Goal: Task Accomplishment & Management: Complete application form

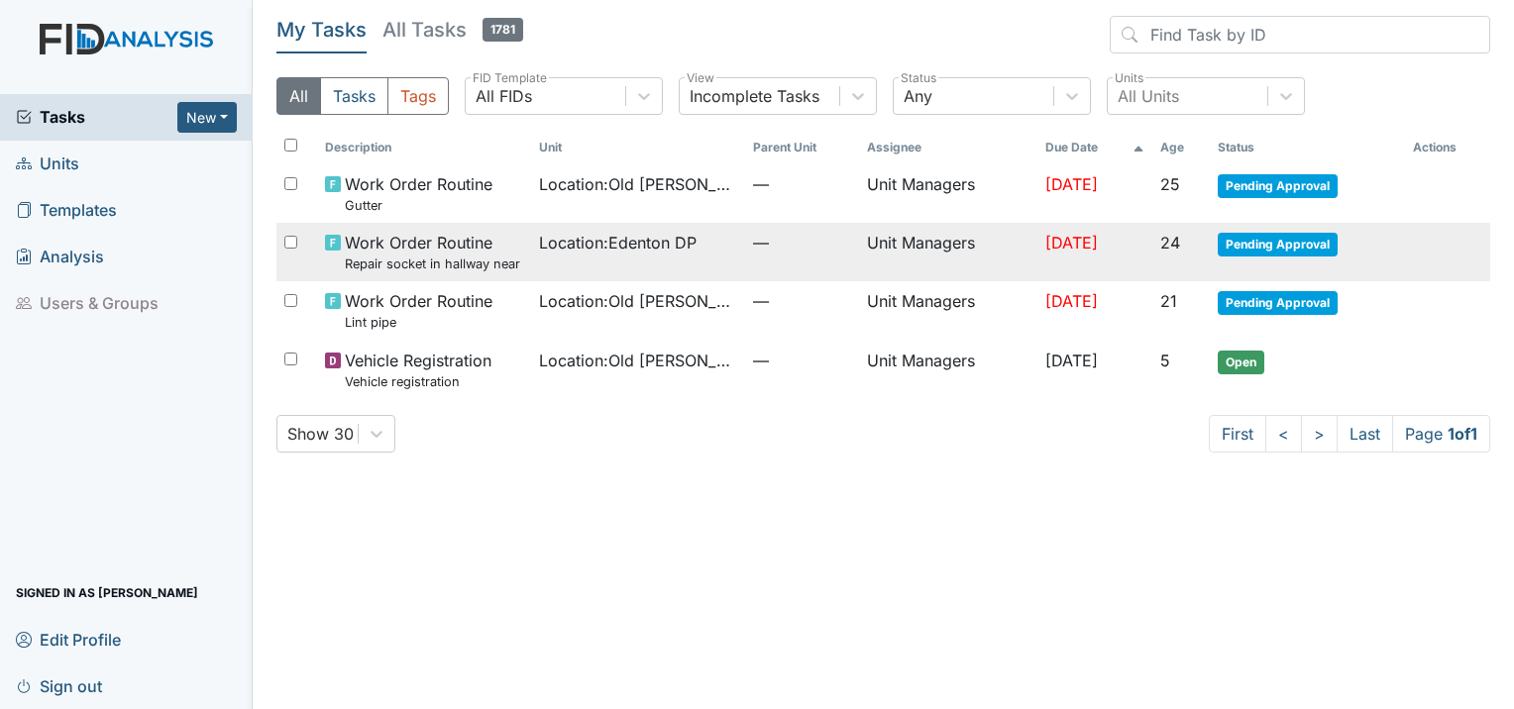
click at [491, 266] on small "Repair socket in hallway near accounting clerk office." at bounding box center [434, 264] width 178 height 19
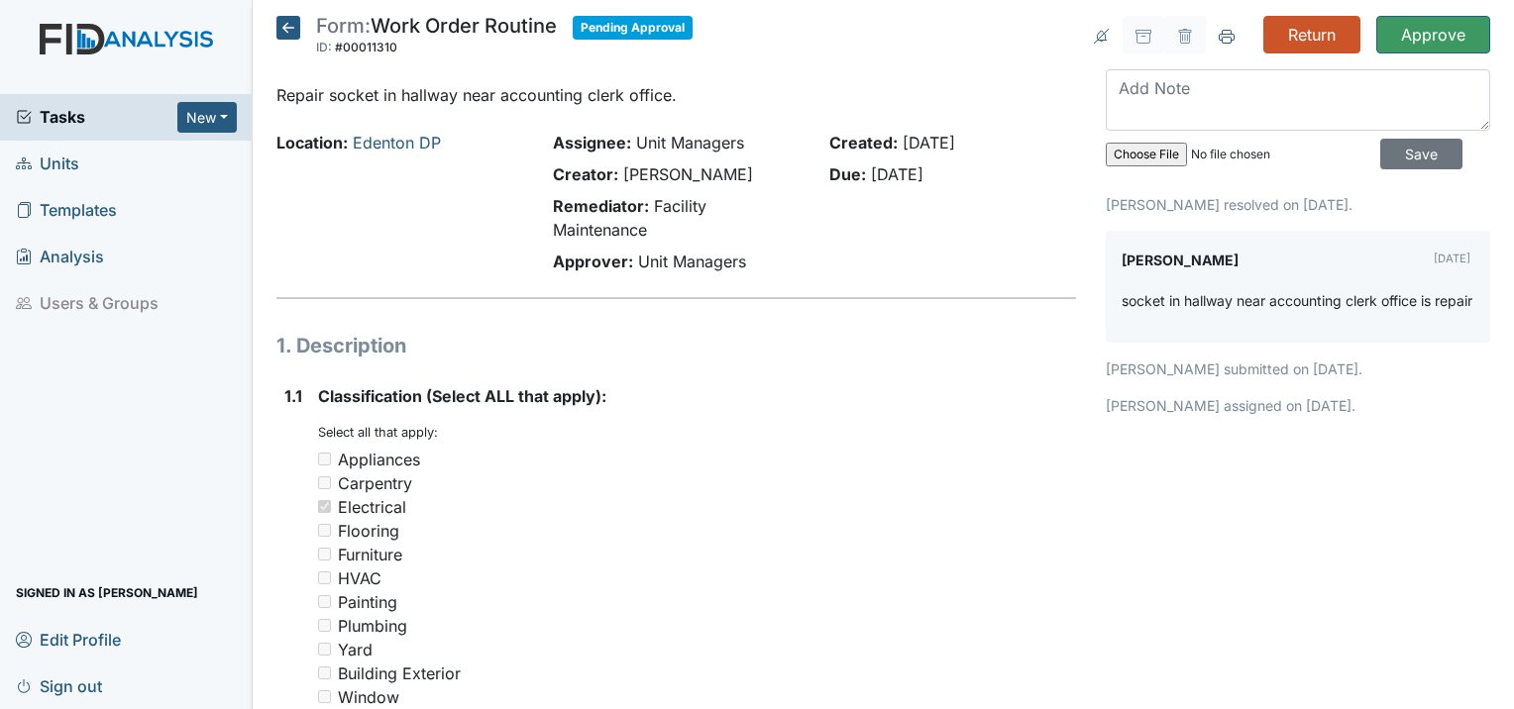
click at [285, 26] on icon at bounding box center [288, 28] width 24 height 24
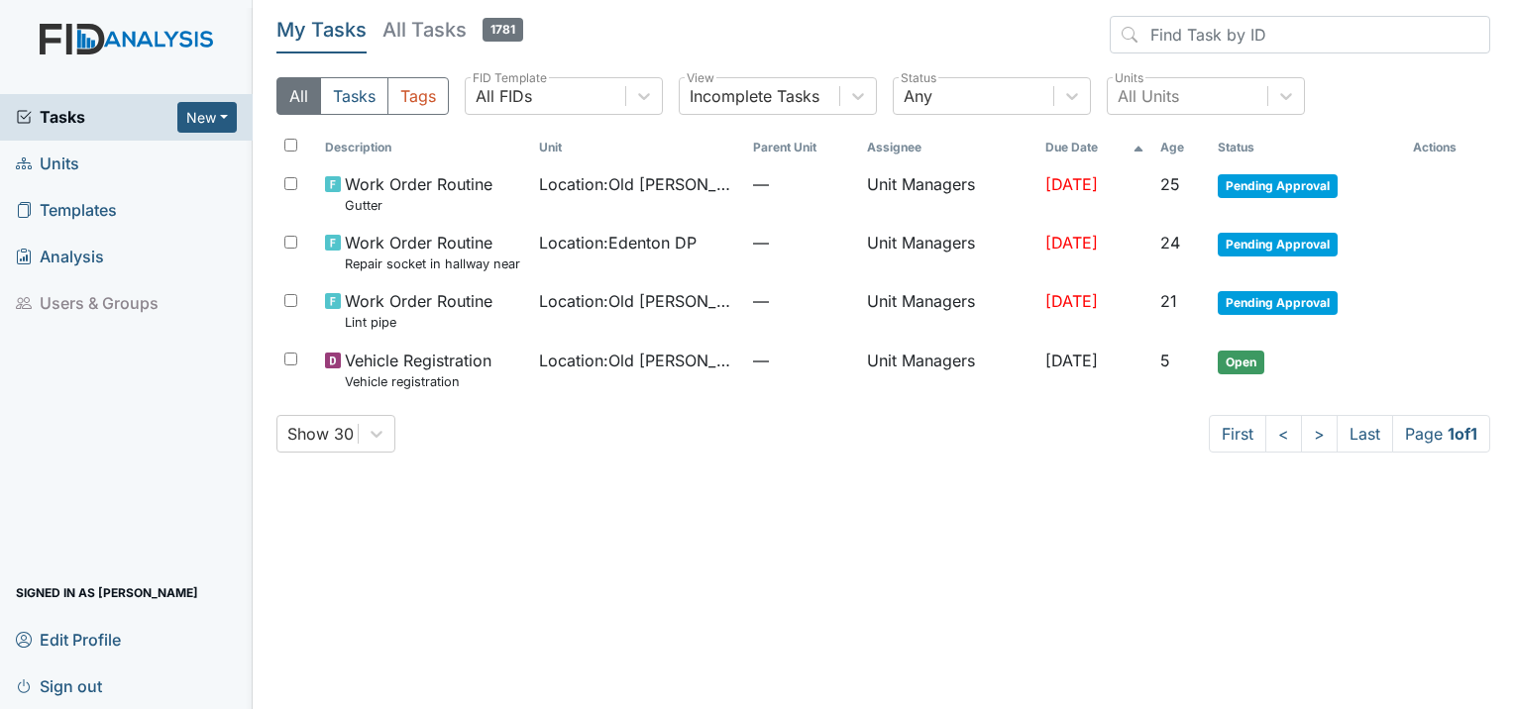
click at [43, 159] on span "Units" at bounding box center [47, 164] width 63 height 31
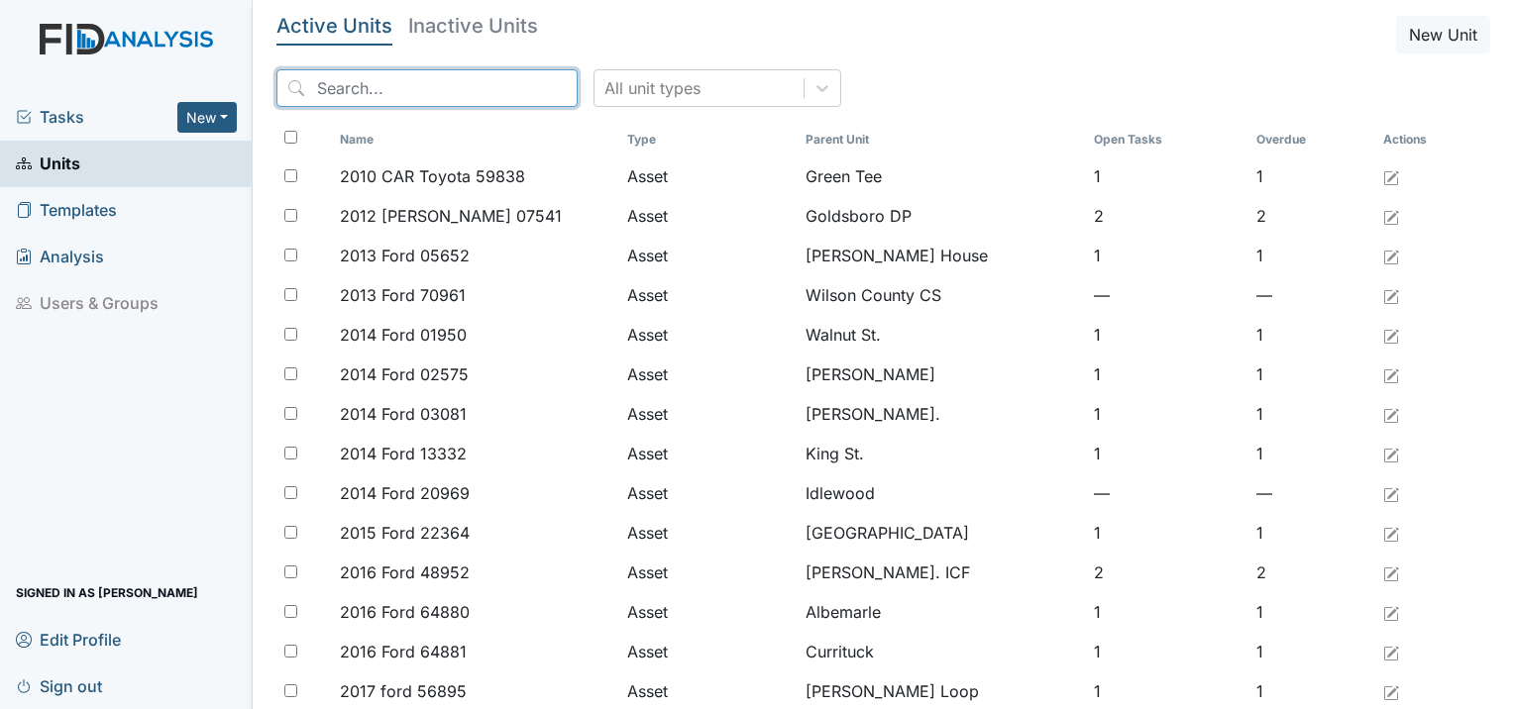
click at [388, 91] on input "search" at bounding box center [426, 88] width 301 height 38
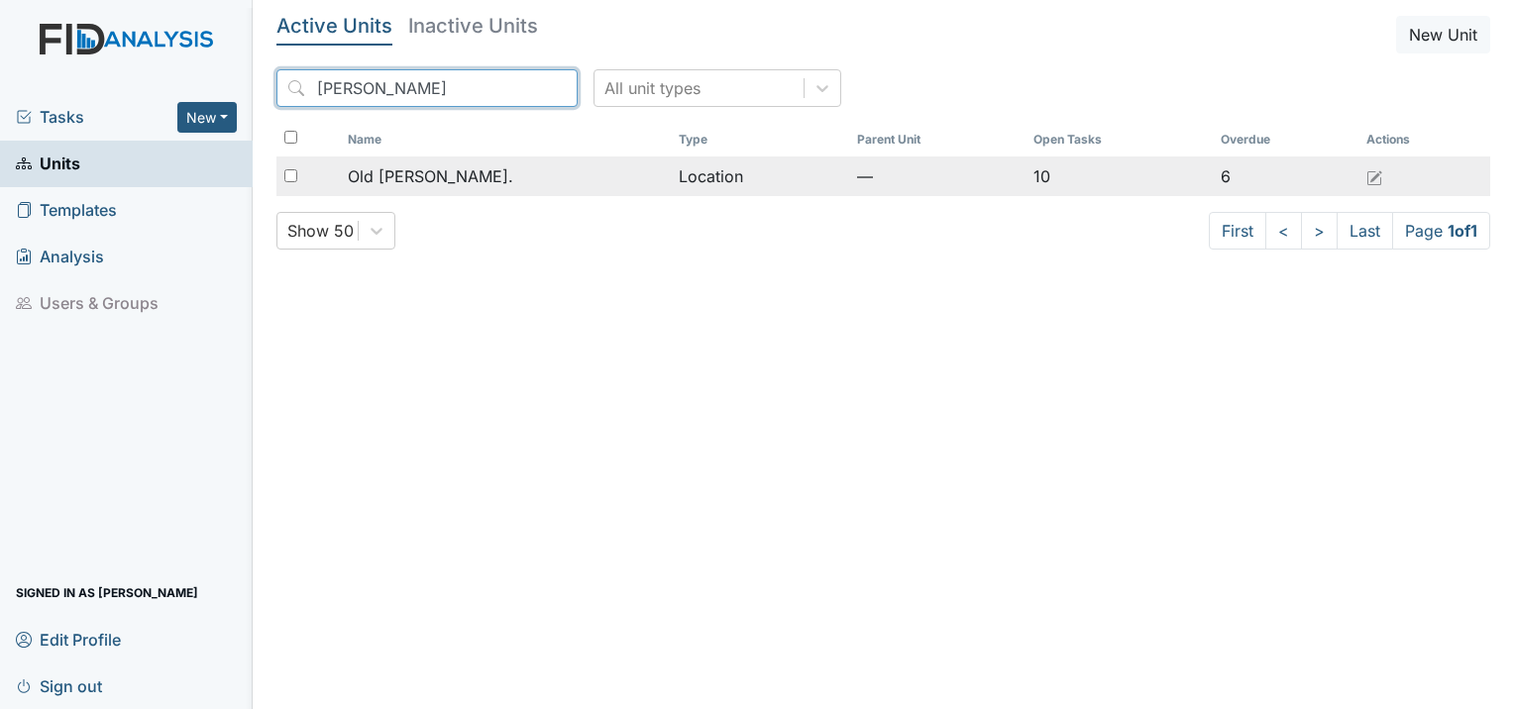
type input "roper"
click at [411, 192] on td "Old [PERSON_NAME]." at bounding box center [505, 177] width 331 height 40
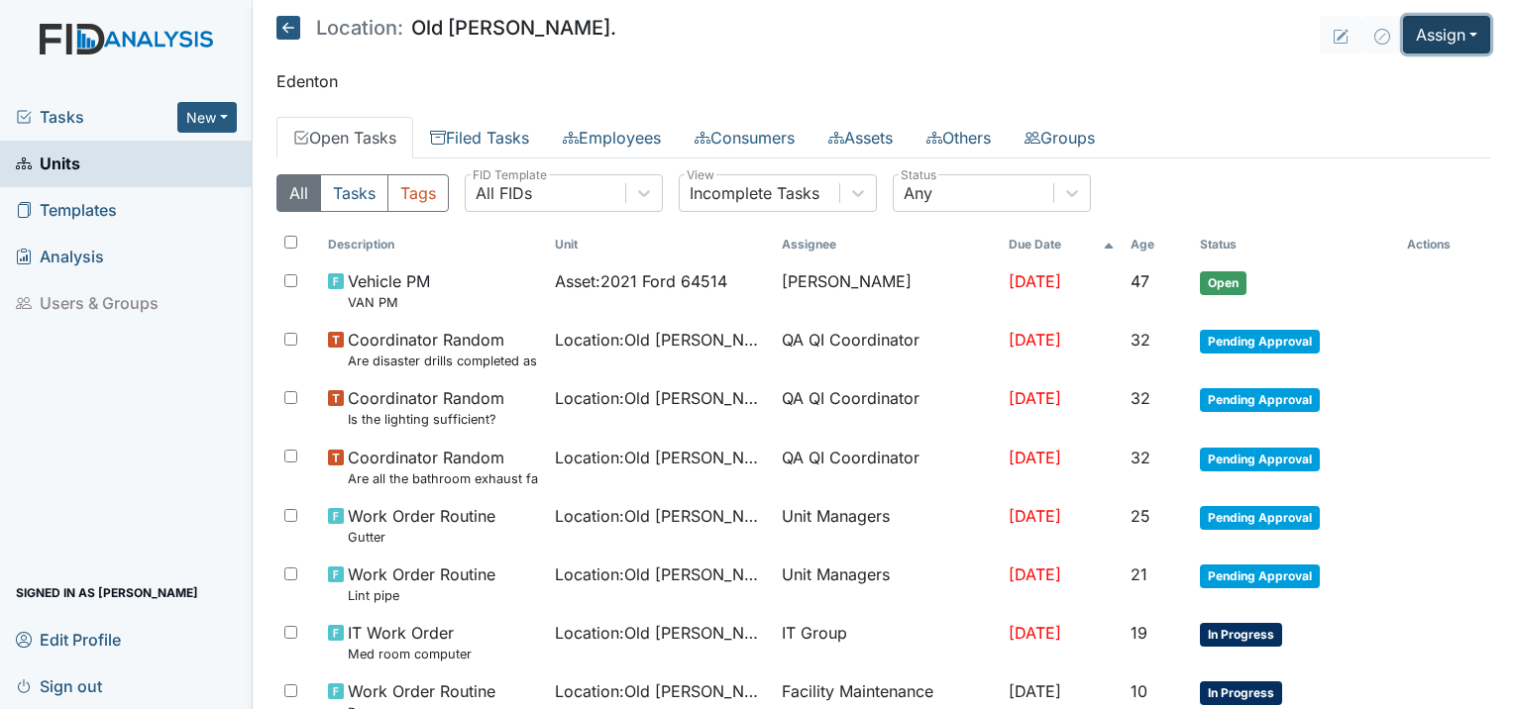
click at [1467, 28] on button "Assign" at bounding box center [1446, 35] width 87 height 38
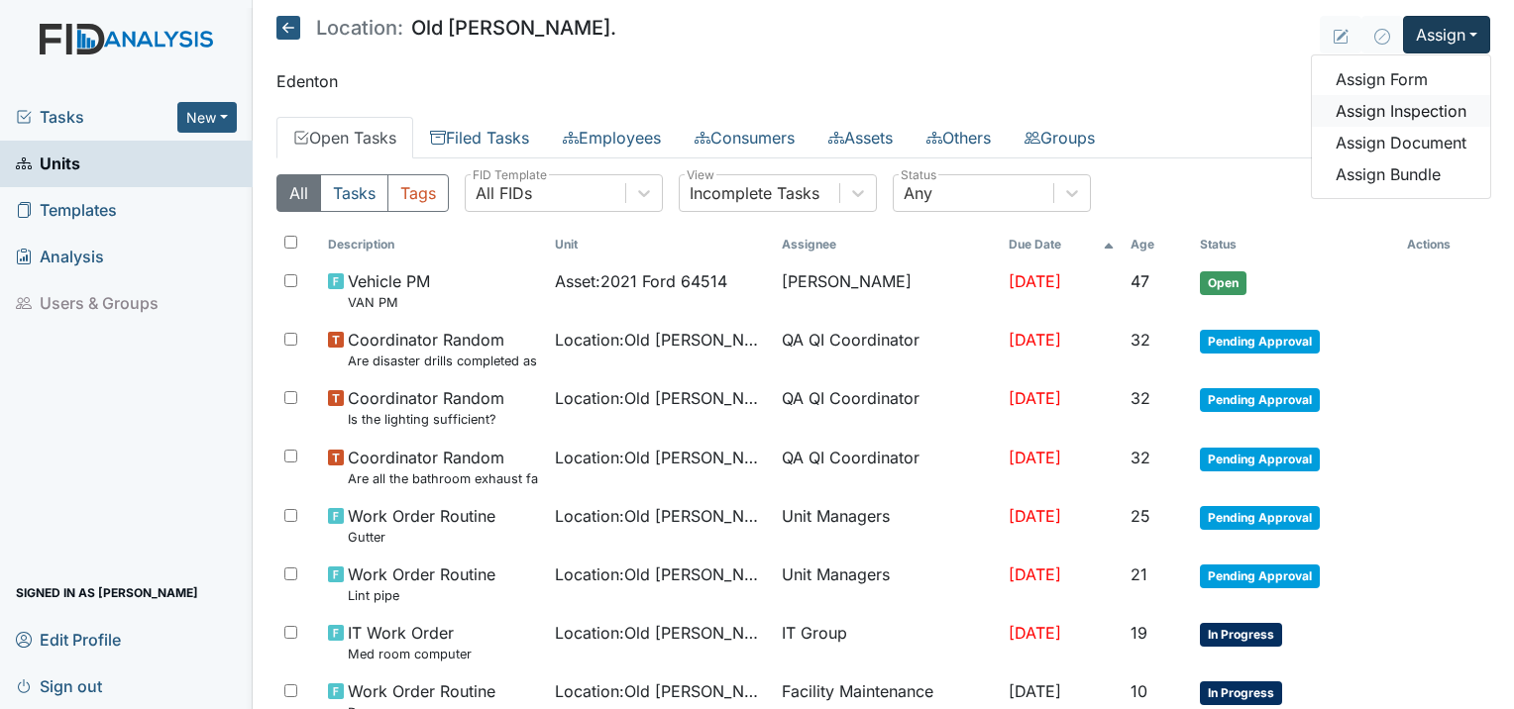
click at [1407, 108] on link "Assign Inspection" at bounding box center [1401, 111] width 178 height 32
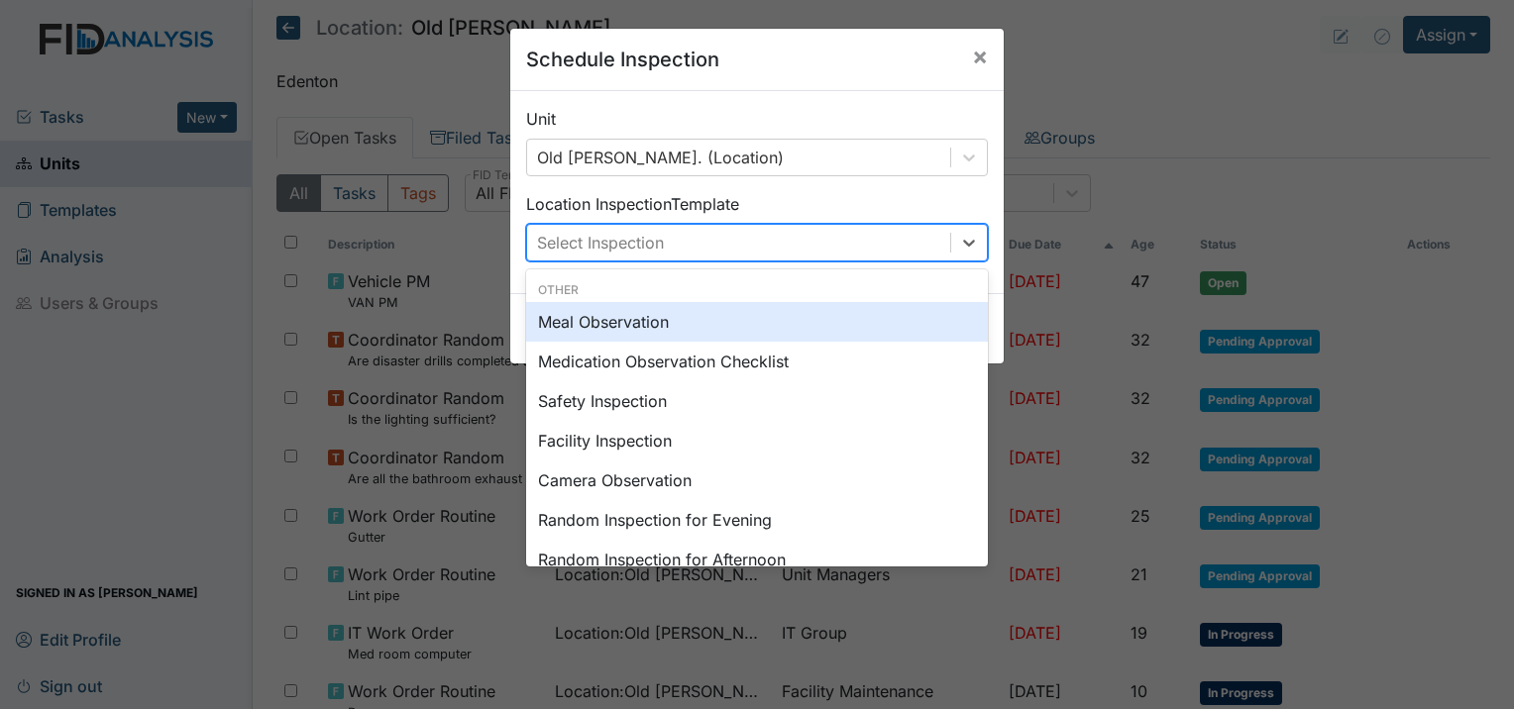
click at [602, 247] on div "Select Inspection" at bounding box center [600, 243] width 127 height 24
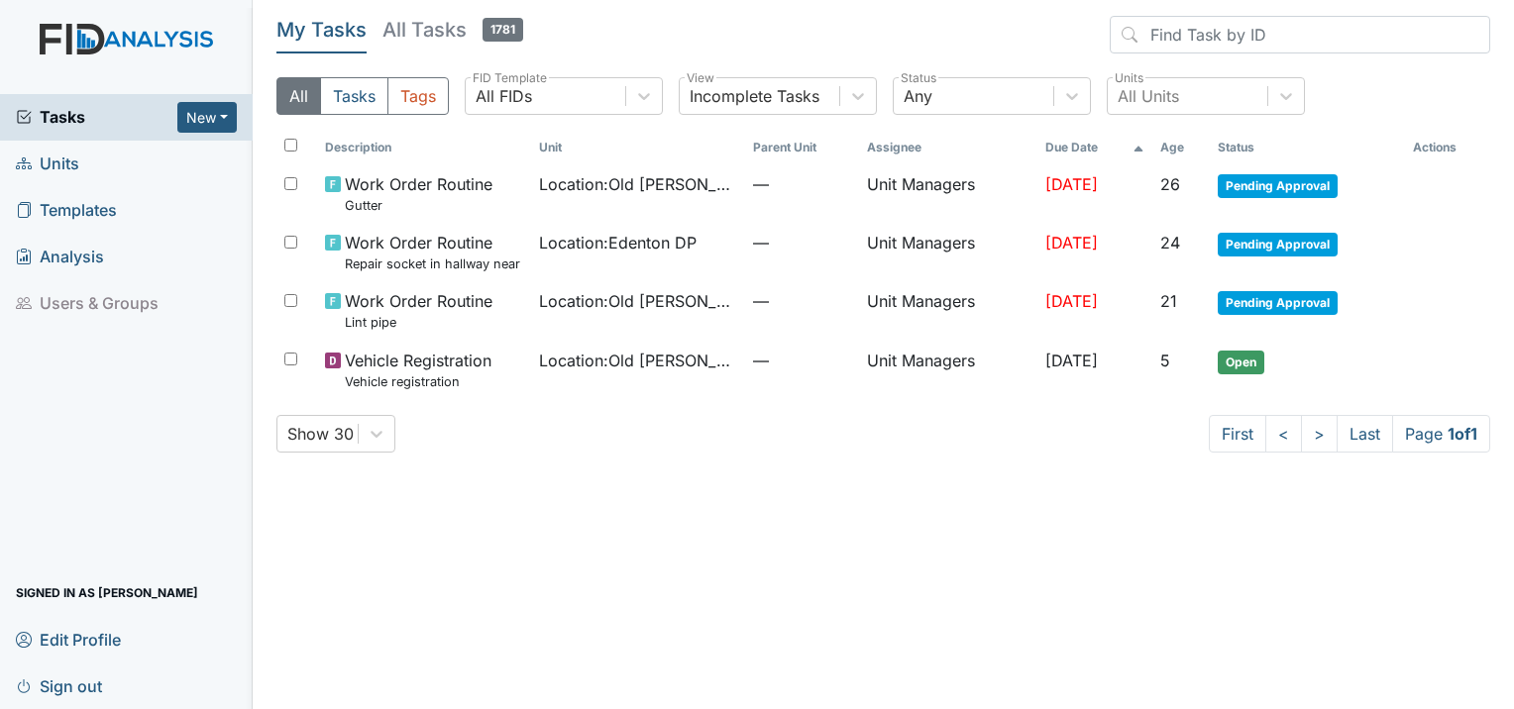
click at [77, 169] on span "Units" at bounding box center [47, 164] width 63 height 31
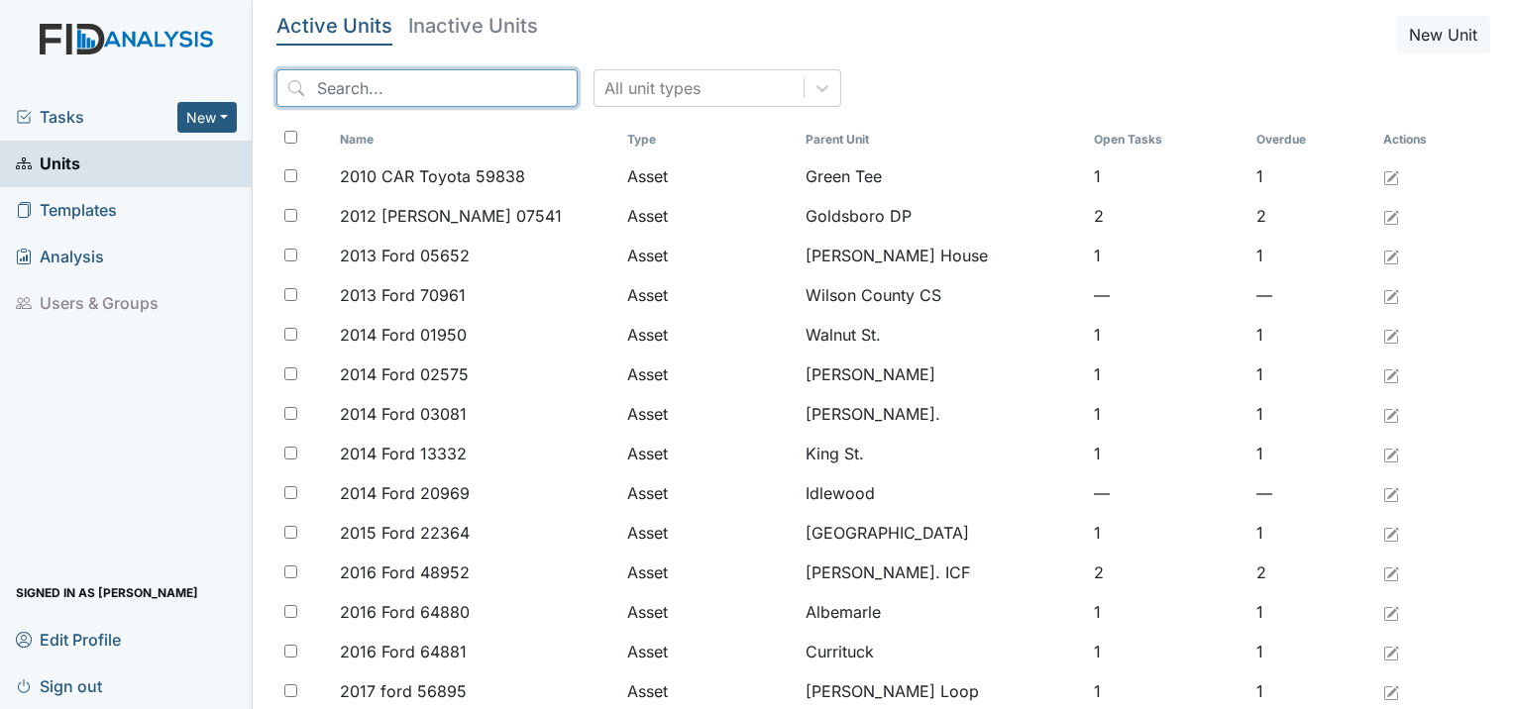
click at [454, 92] on input "search" at bounding box center [426, 88] width 301 height 38
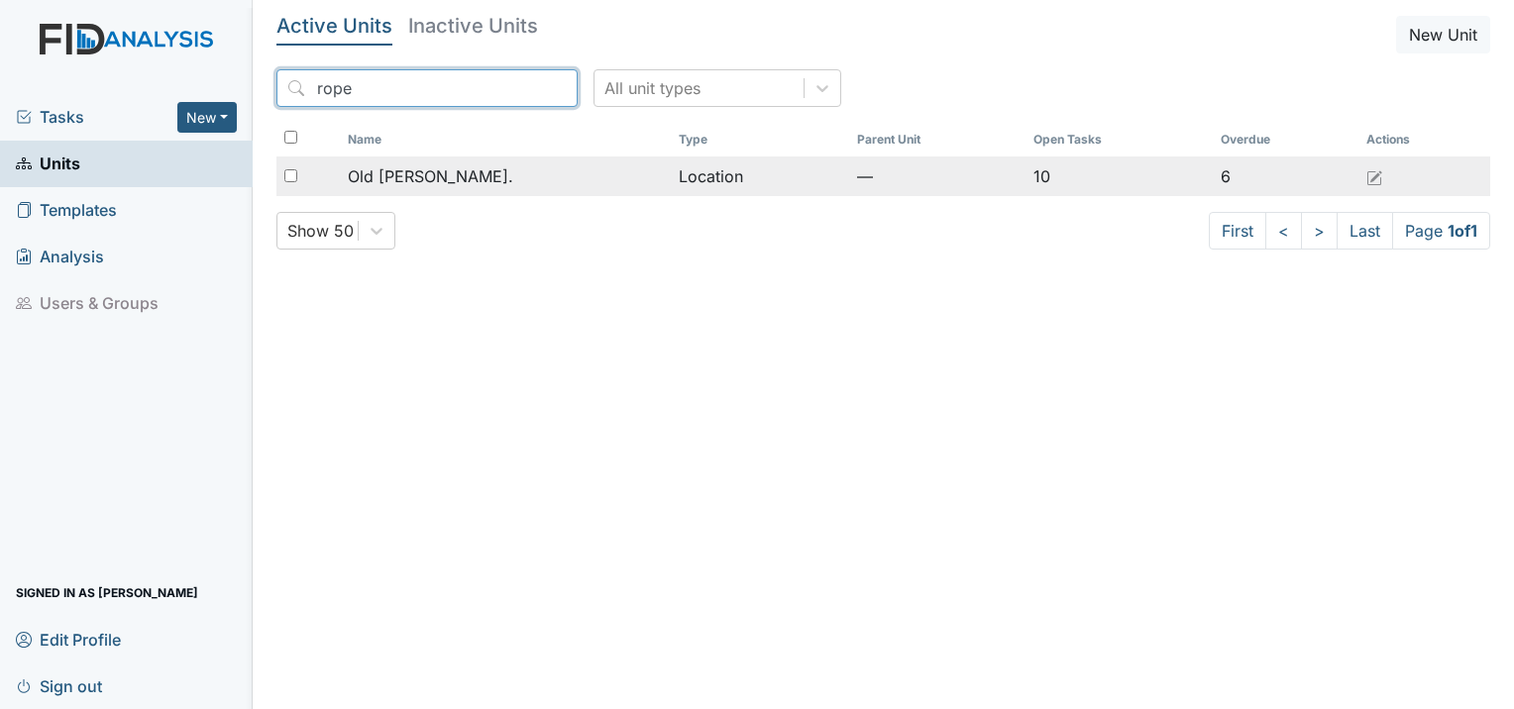
type input "rope"
click at [453, 177] on span "Old [PERSON_NAME]." at bounding box center [430, 176] width 165 height 24
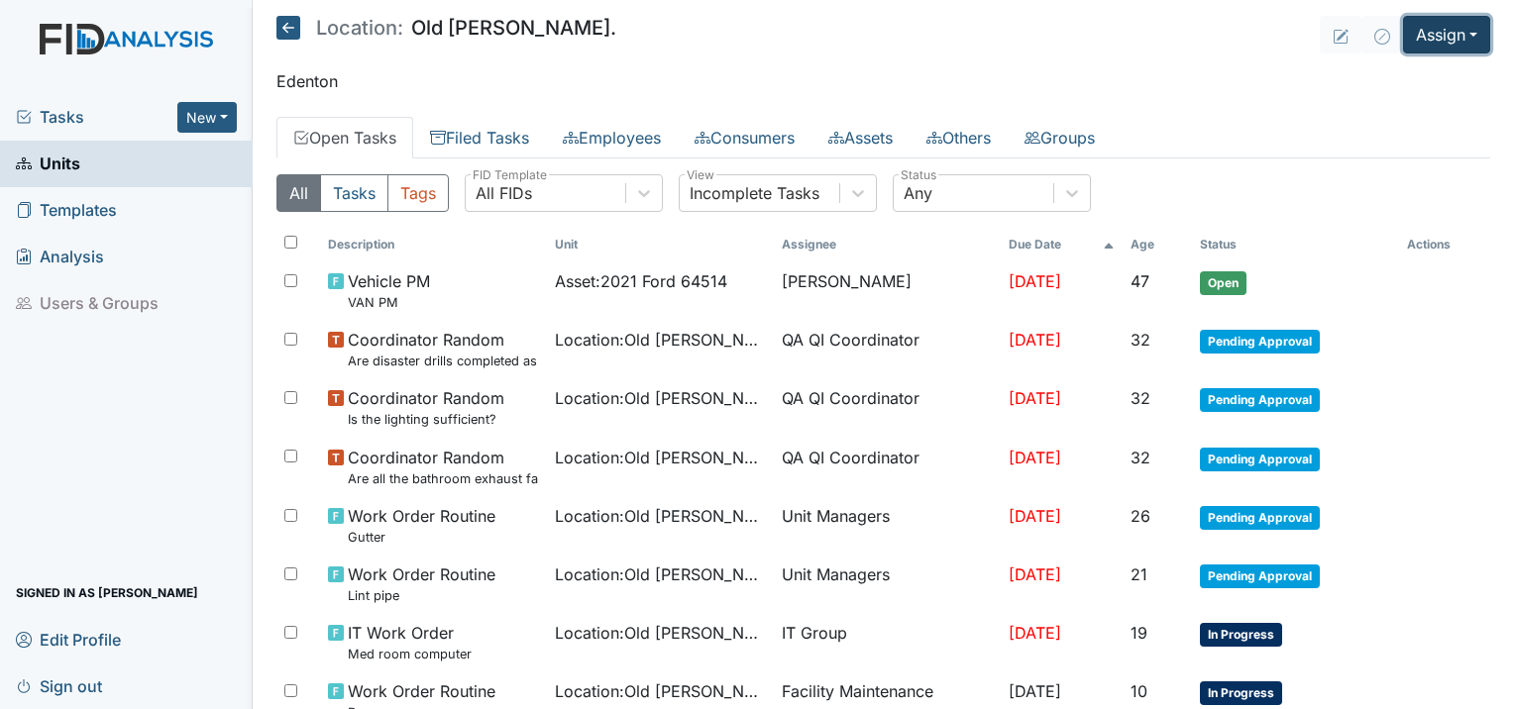
click at [1427, 32] on button "Assign" at bounding box center [1446, 35] width 87 height 38
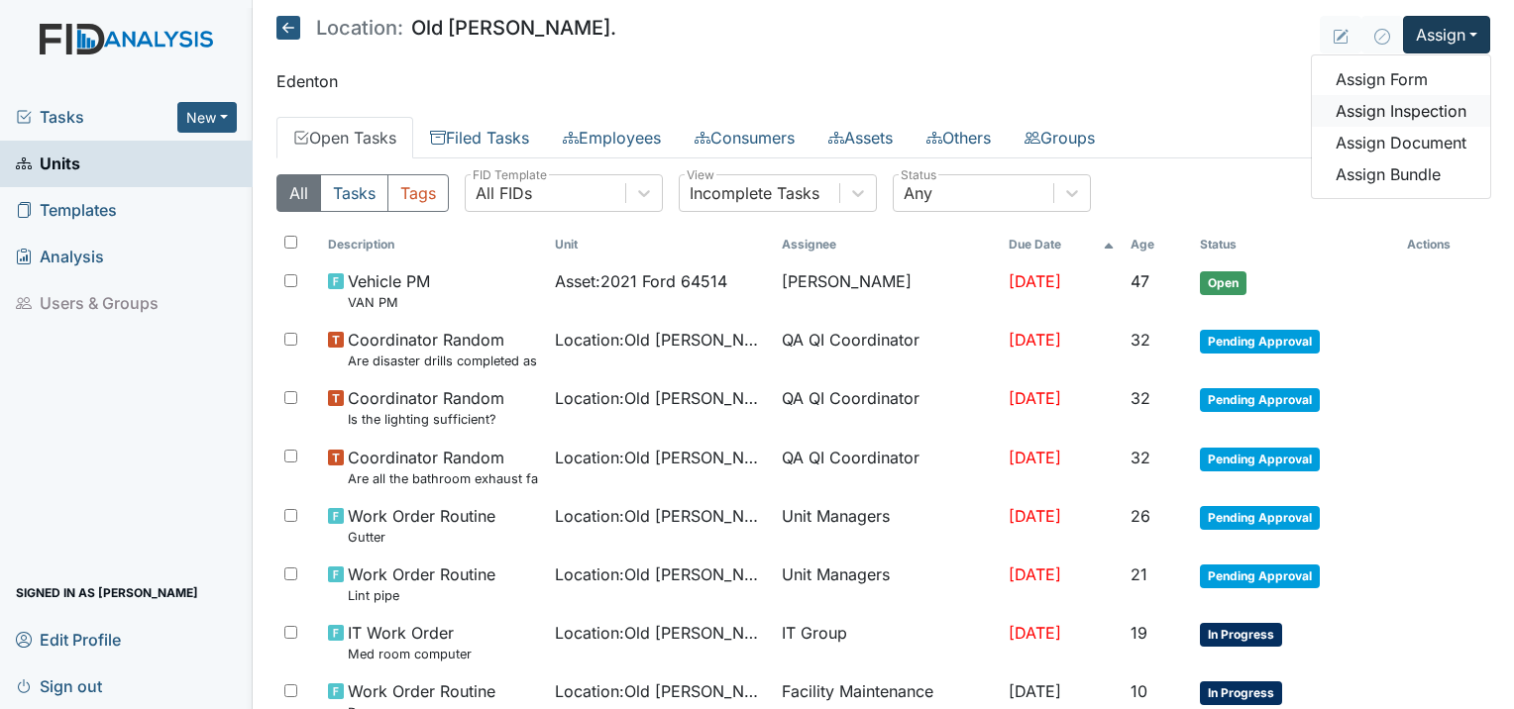
click at [1425, 113] on link "Assign Inspection" at bounding box center [1401, 111] width 178 height 32
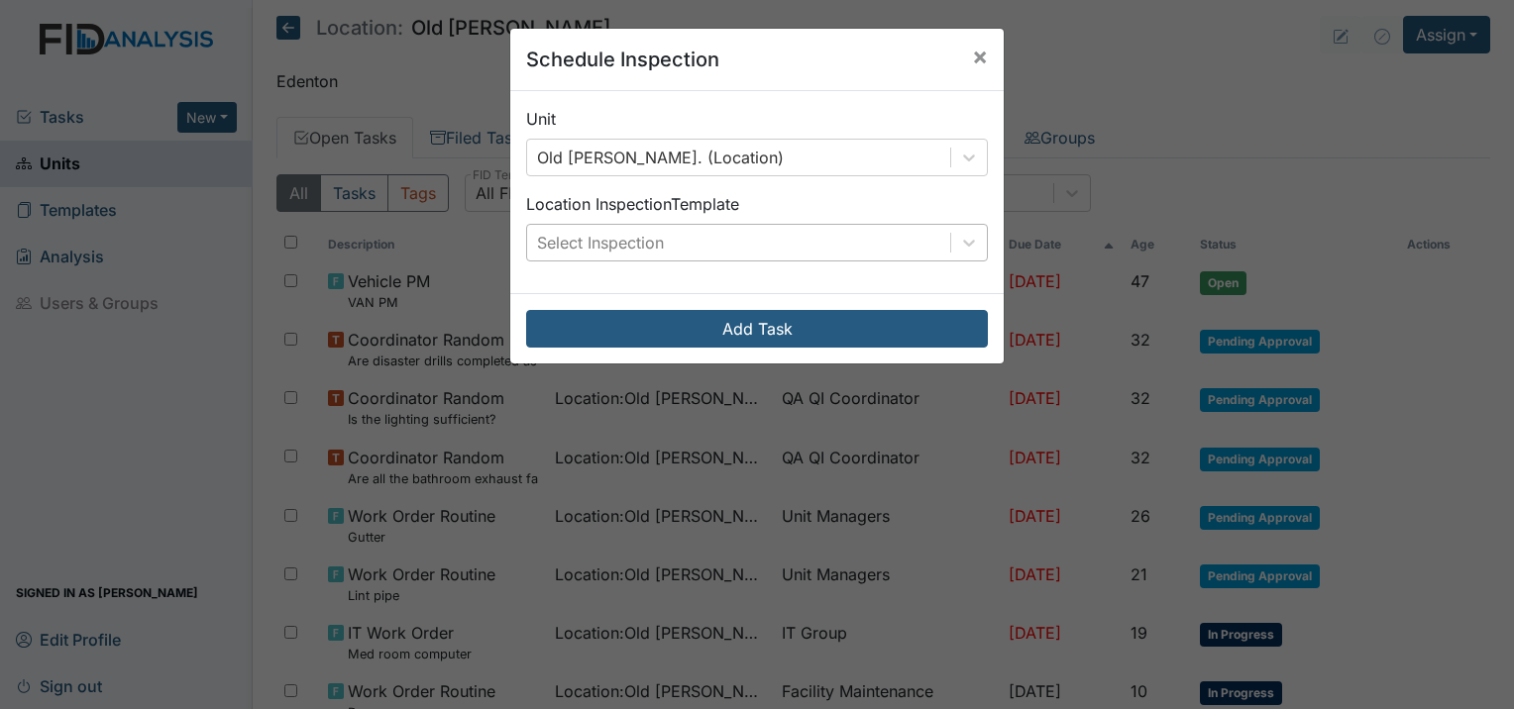
click at [646, 239] on div "Select Inspection" at bounding box center [600, 243] width 127 height 24
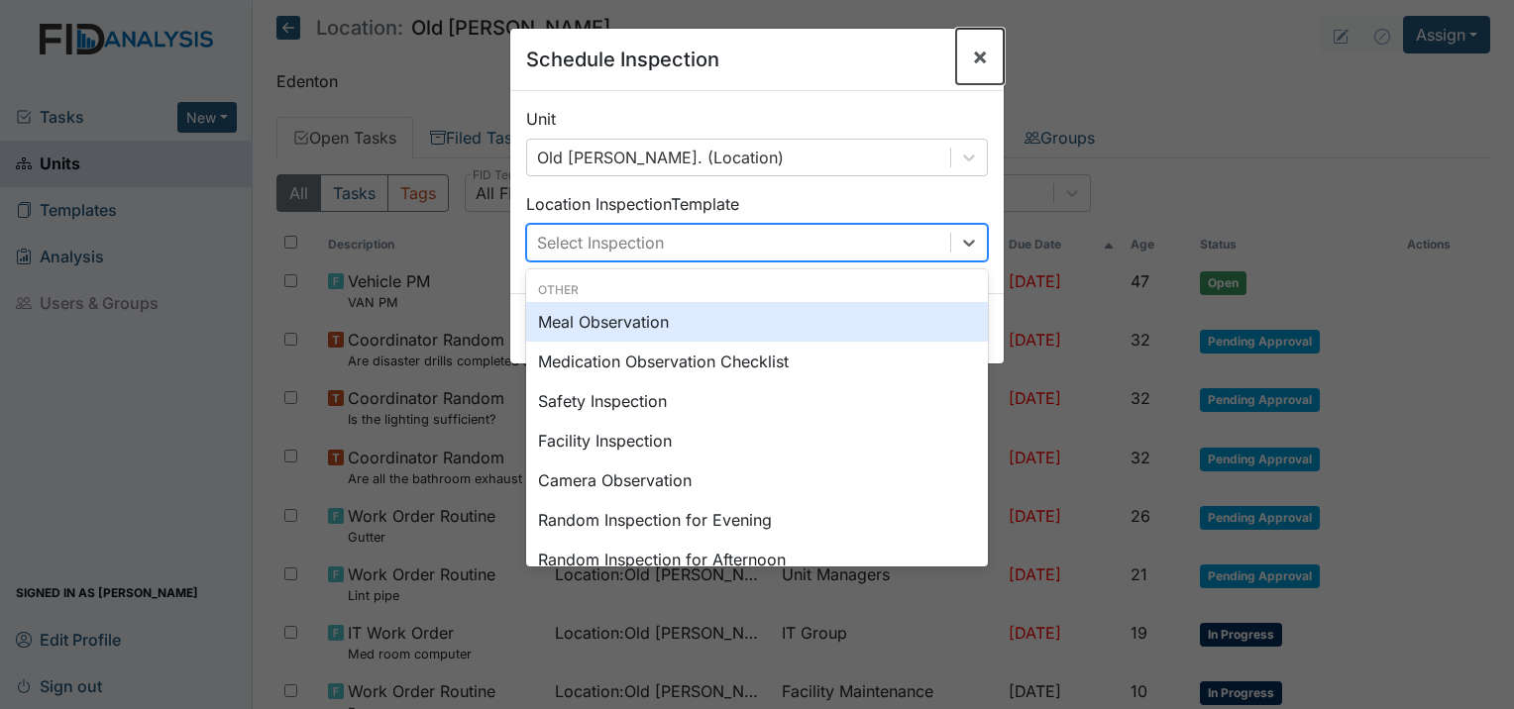
click at [972, 44] on span "×" at bounding box center [980, 56] width 16 height 29
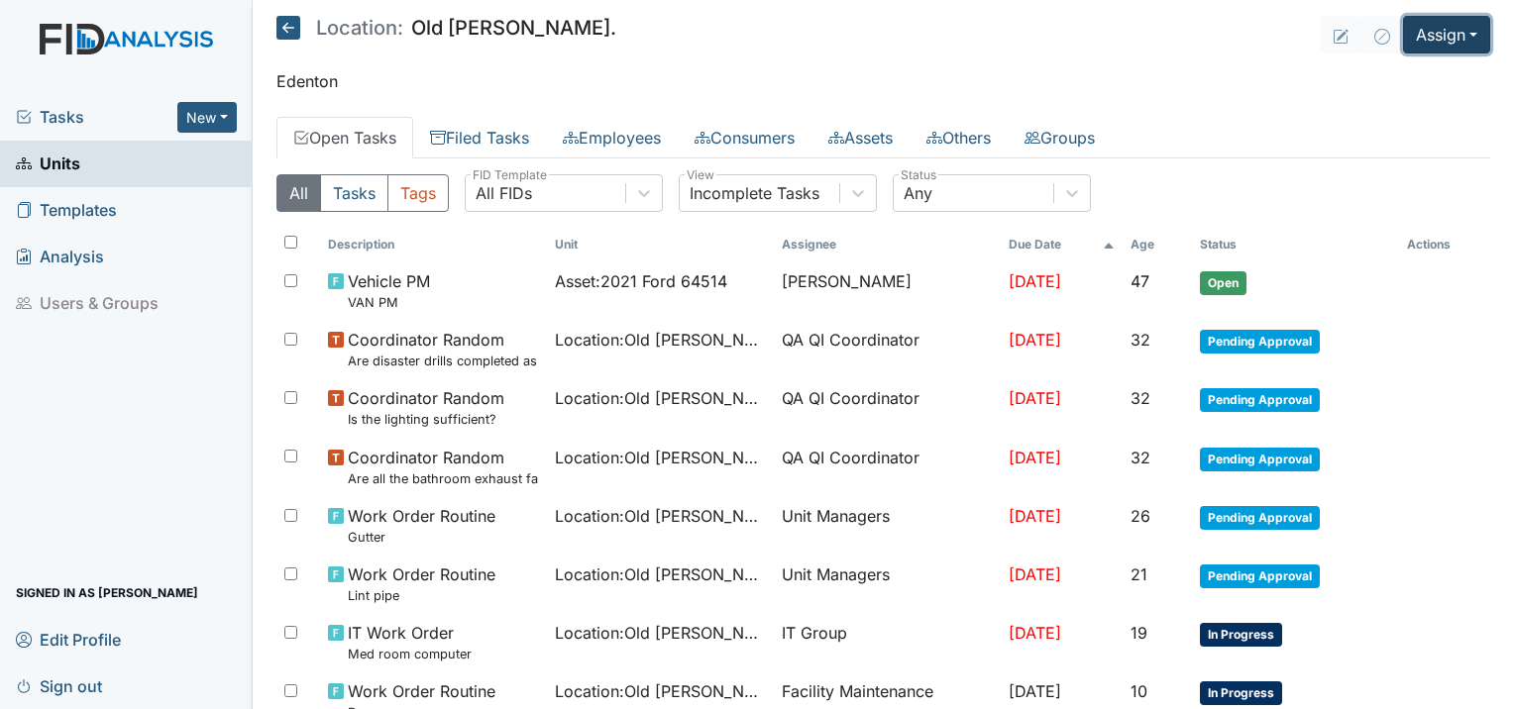
click at [1422, 44] on button "Assign" at bounding box center [1446, 35] width 87 height 38
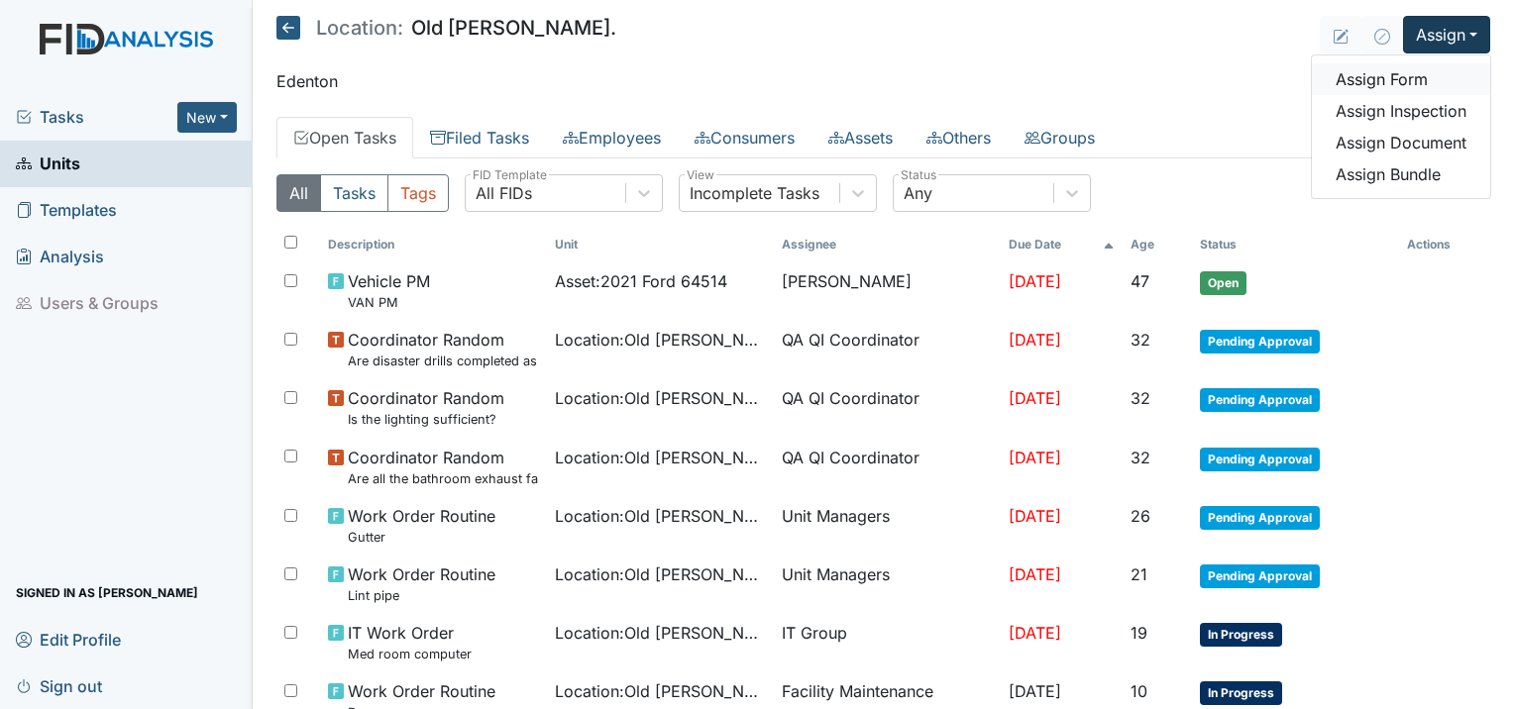
click at [1392, 85] on link "Assign Form" at bounding box center [1401, 79] width 178 height 32
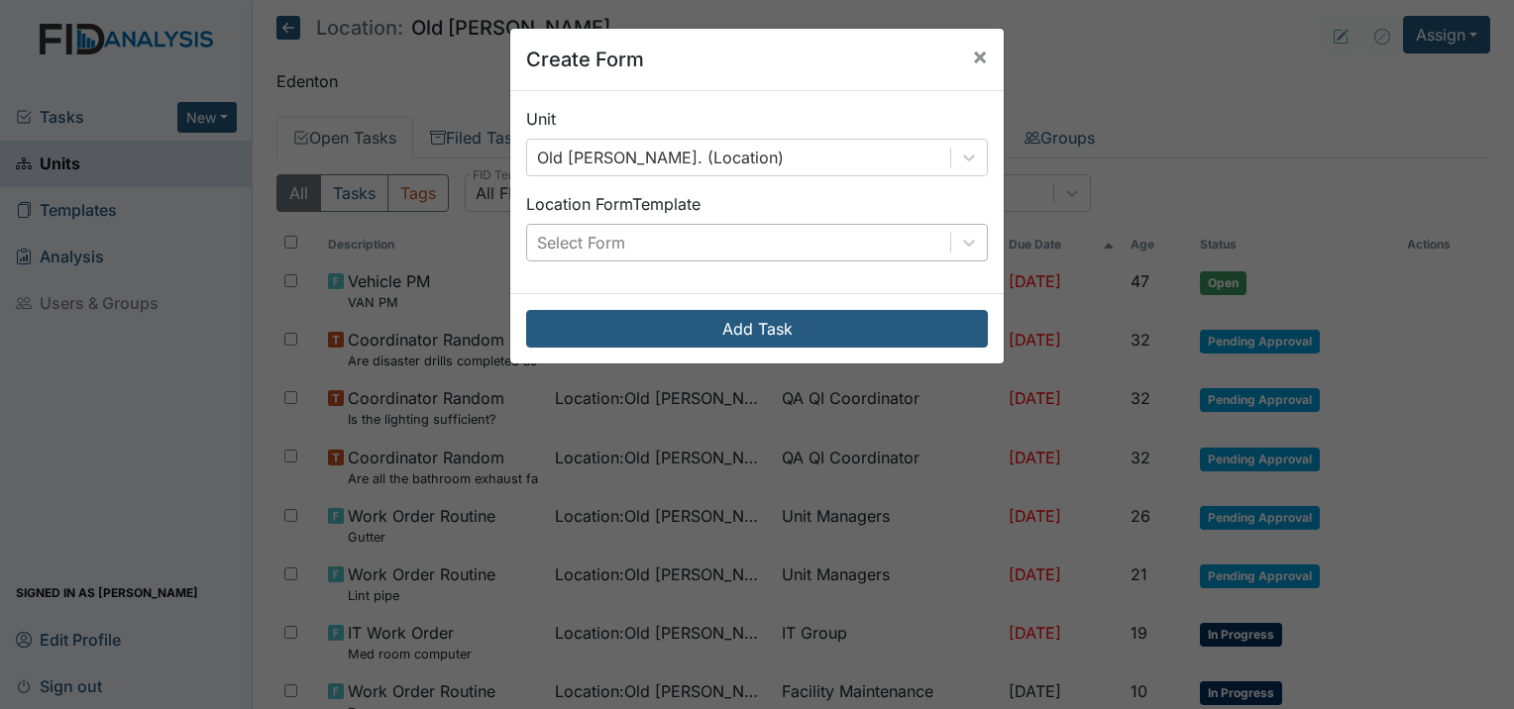
click at [609, 250] on div "Select Form" at bounding box center [581, 243] width 88 height 24
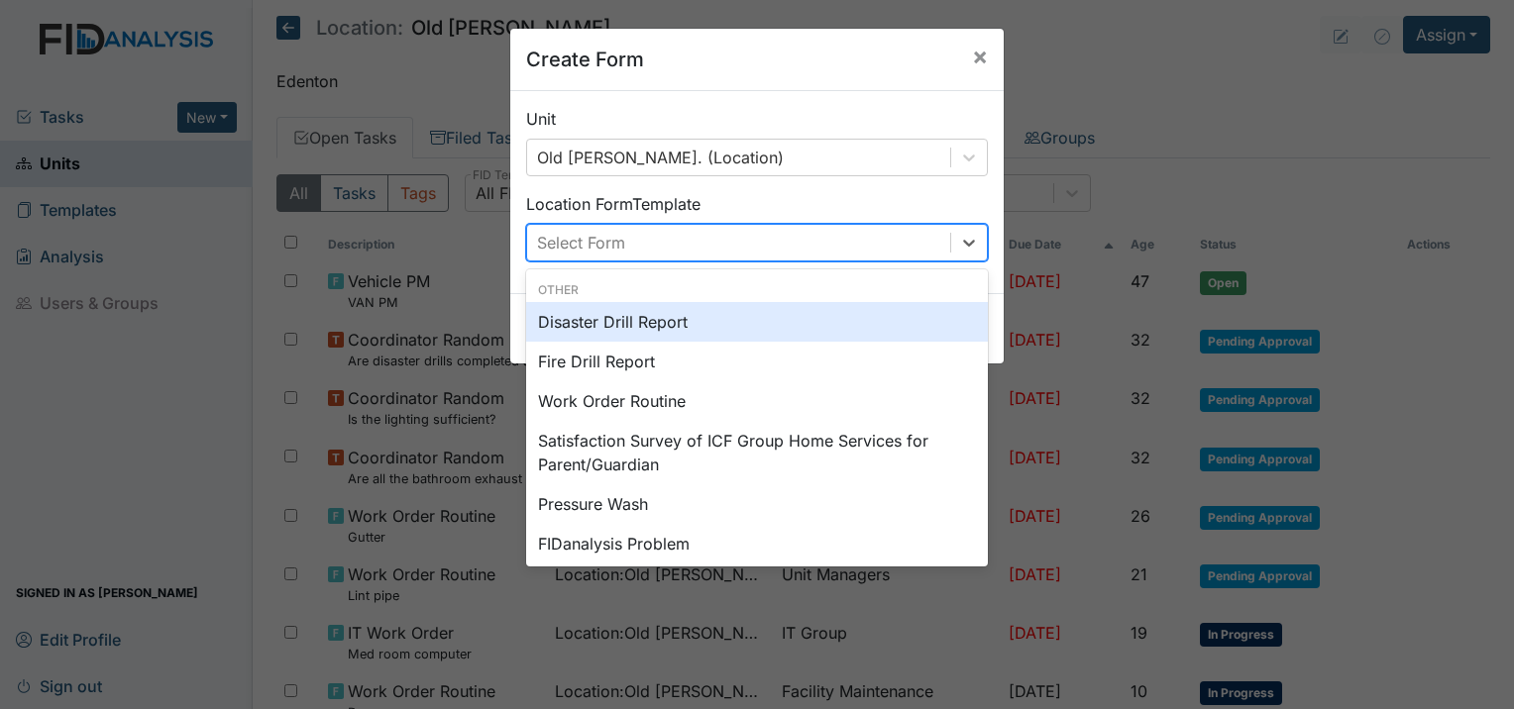
click at [640, 327] on div "Disaster Drill Report" at bounding box center [757, 322] width 462 height 40
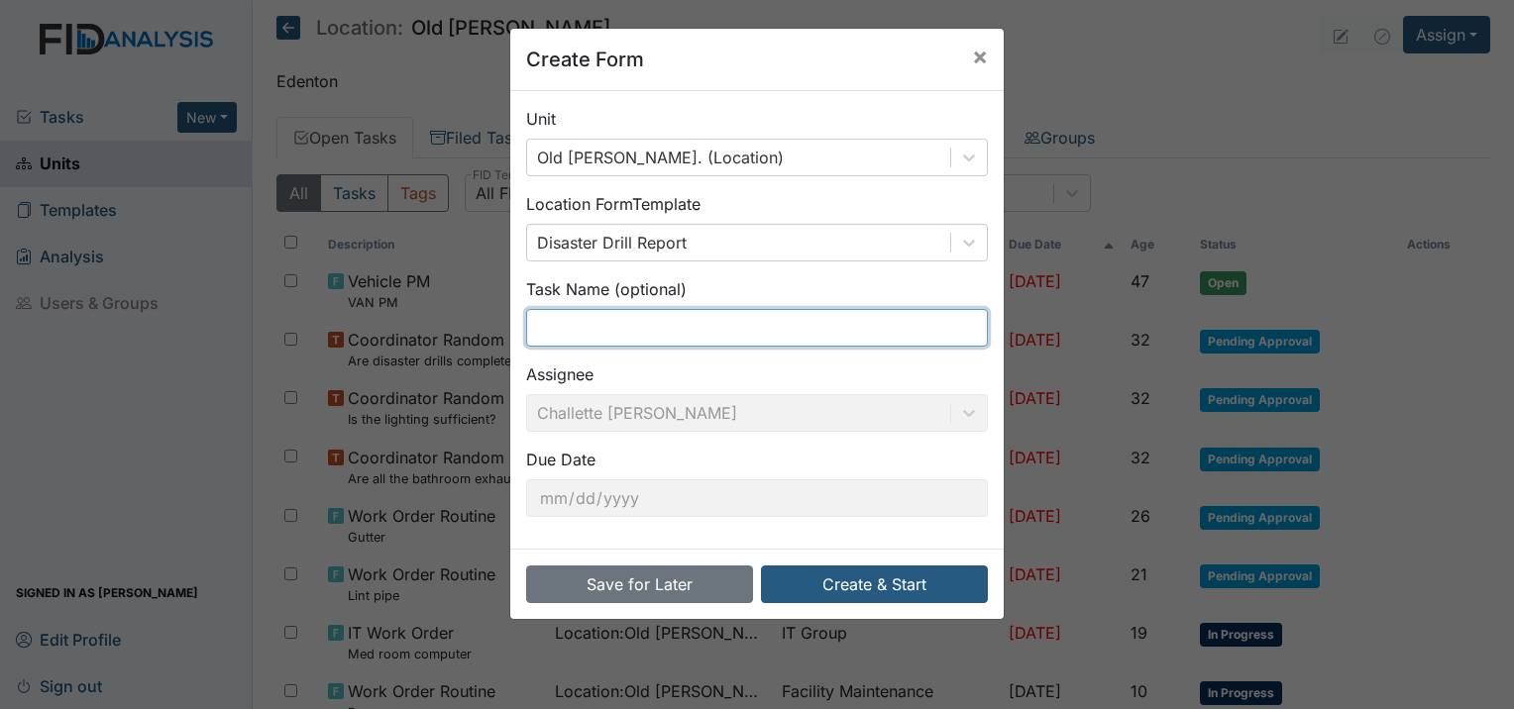
click at [608, 330] on input "text" at bounding box center [757, 328] width 462 height 38
type input "M"
type input "1st Shift Medical Emergency"
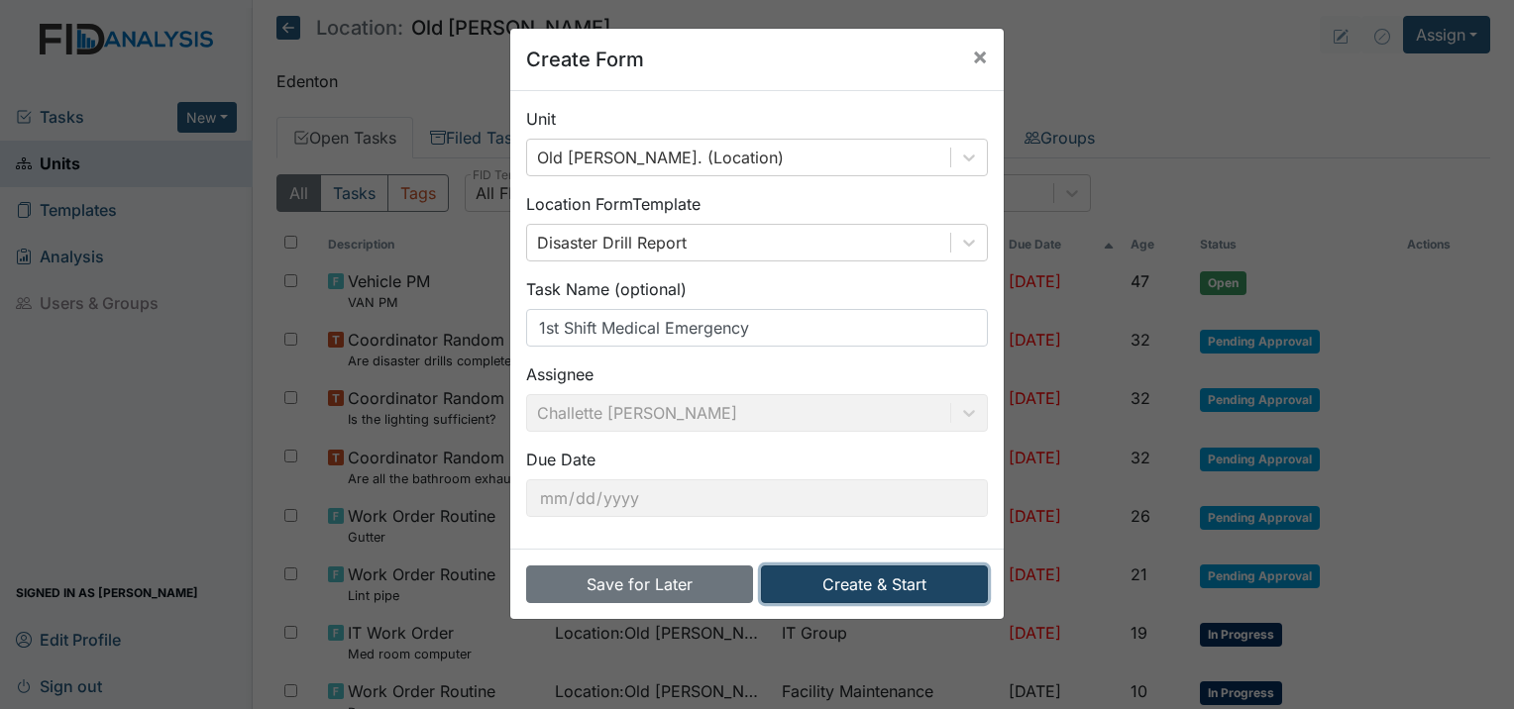
click at [881, 588] on button "Create & Start" at bounding box center [874, 585] width 227 height 38
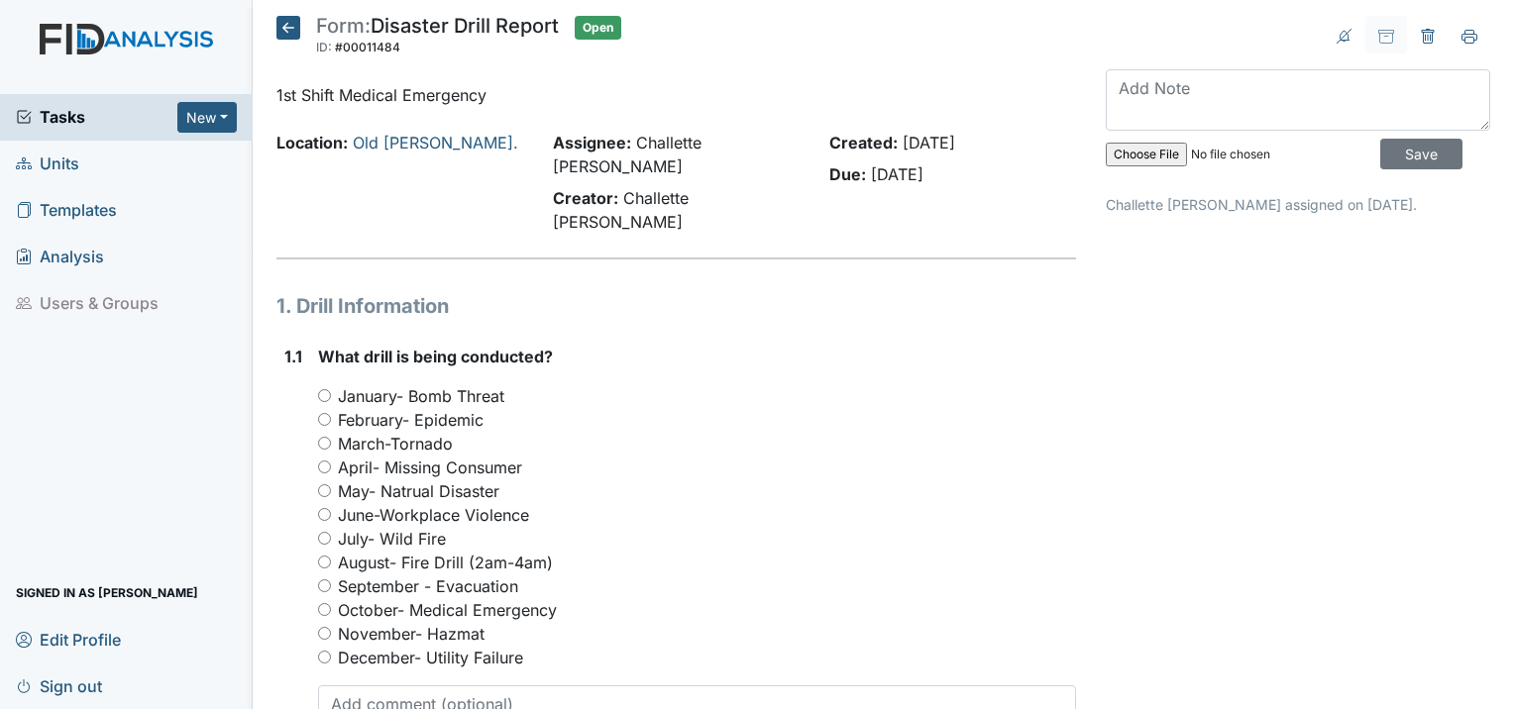
click at [320, 603] on input "October- Medical Emergency" at bounding box center [324, 609] width 13 height 13
radio input "true"
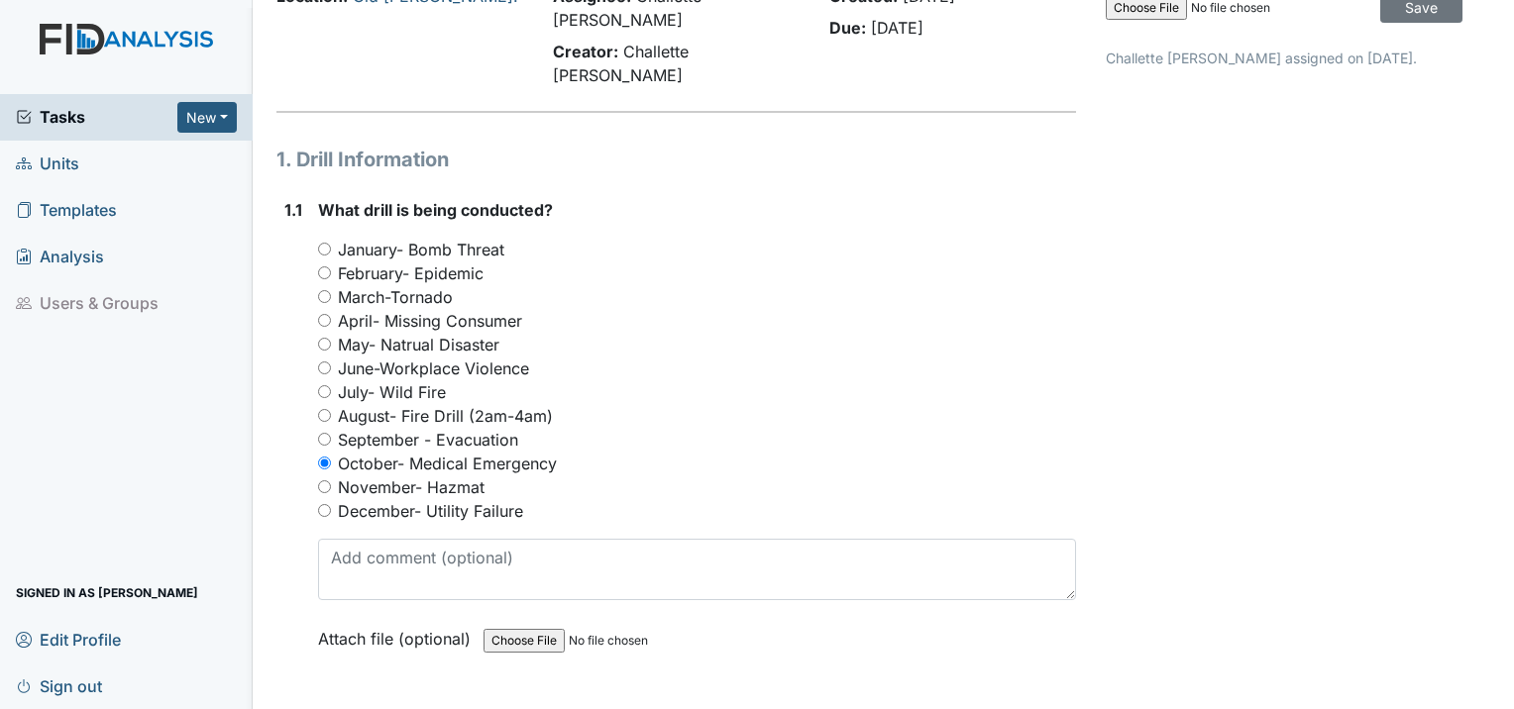
scroll to position [396, 0]
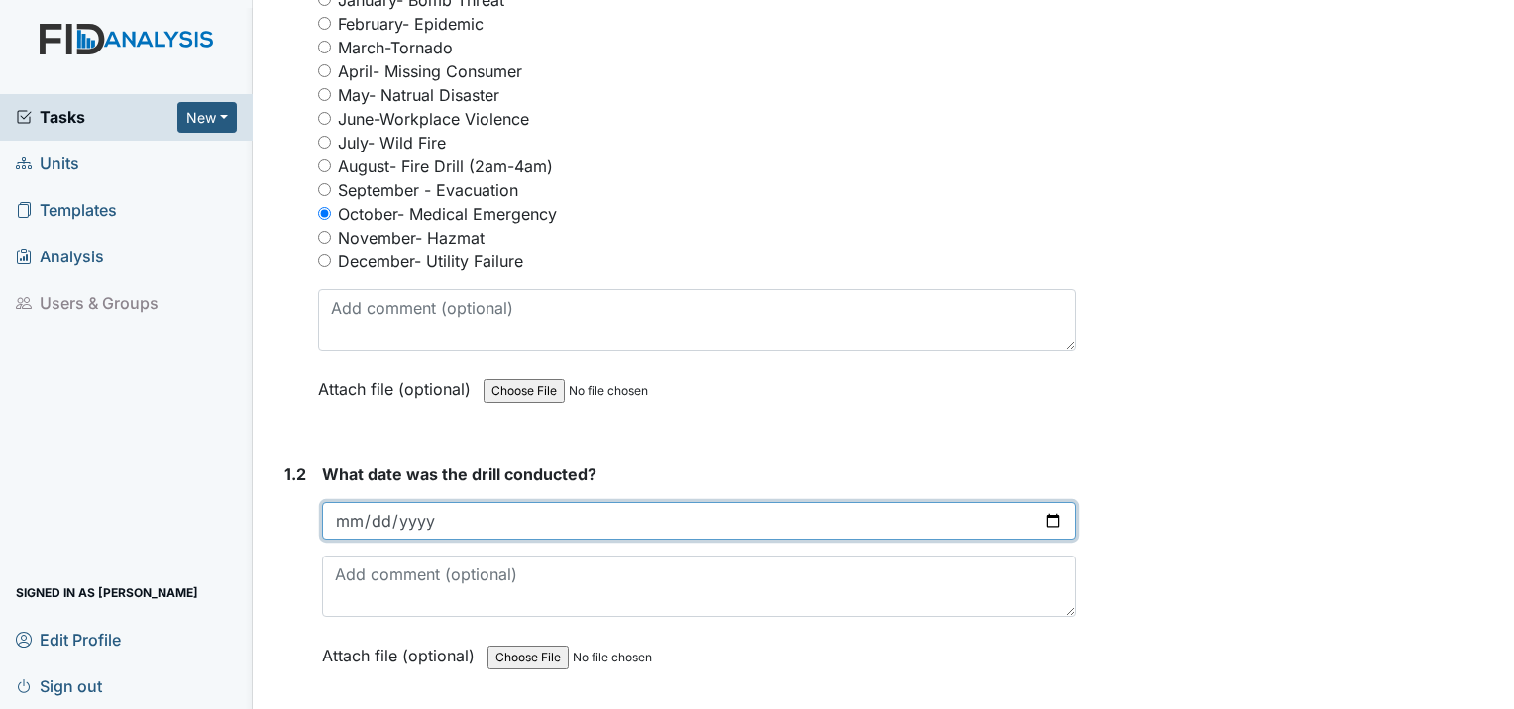
click at [348, 502] on input "date" at bounding box center [699, 521] width 754 height 38
click at [361, 502] on input "date" at bounding box center [699, 521] width 754 height 38
type input "2025-10-01"
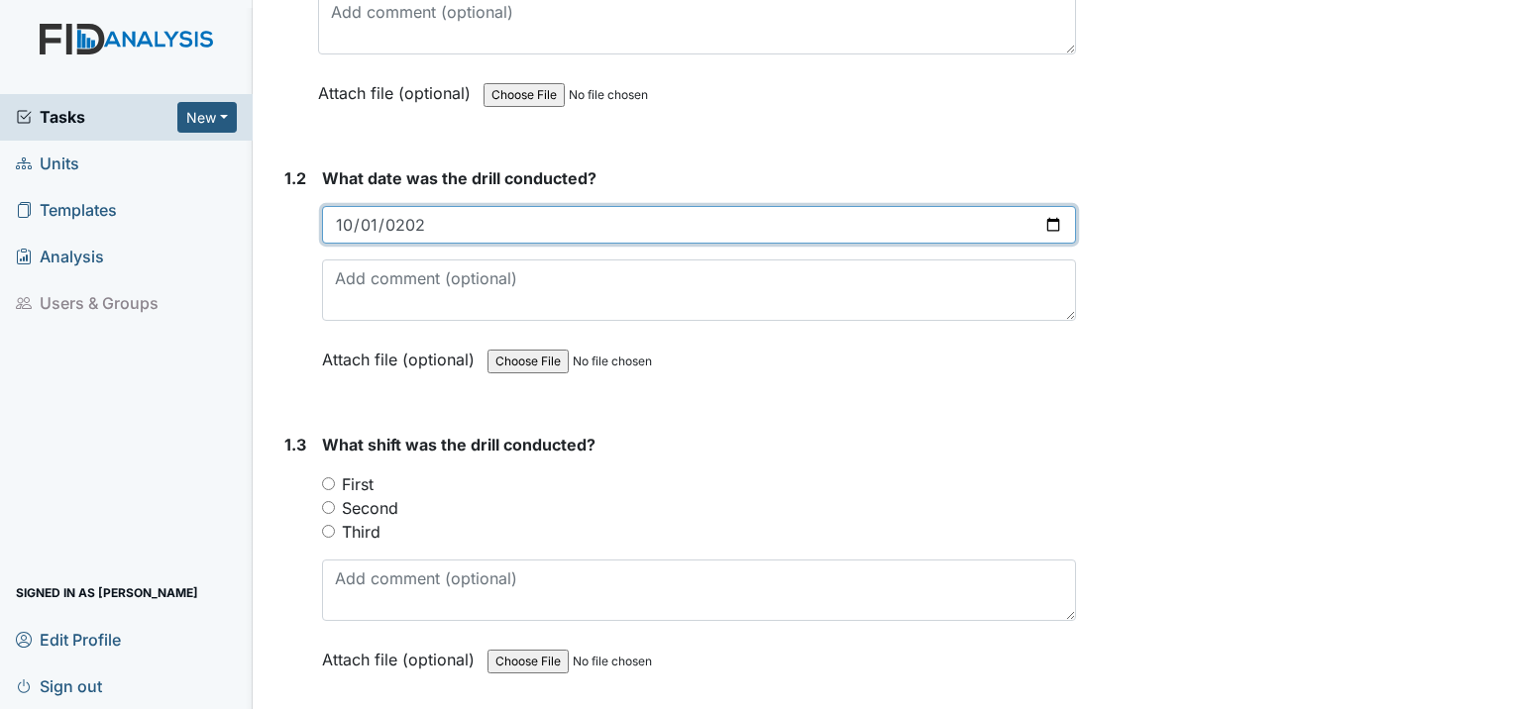
scroll to position [694, 0]
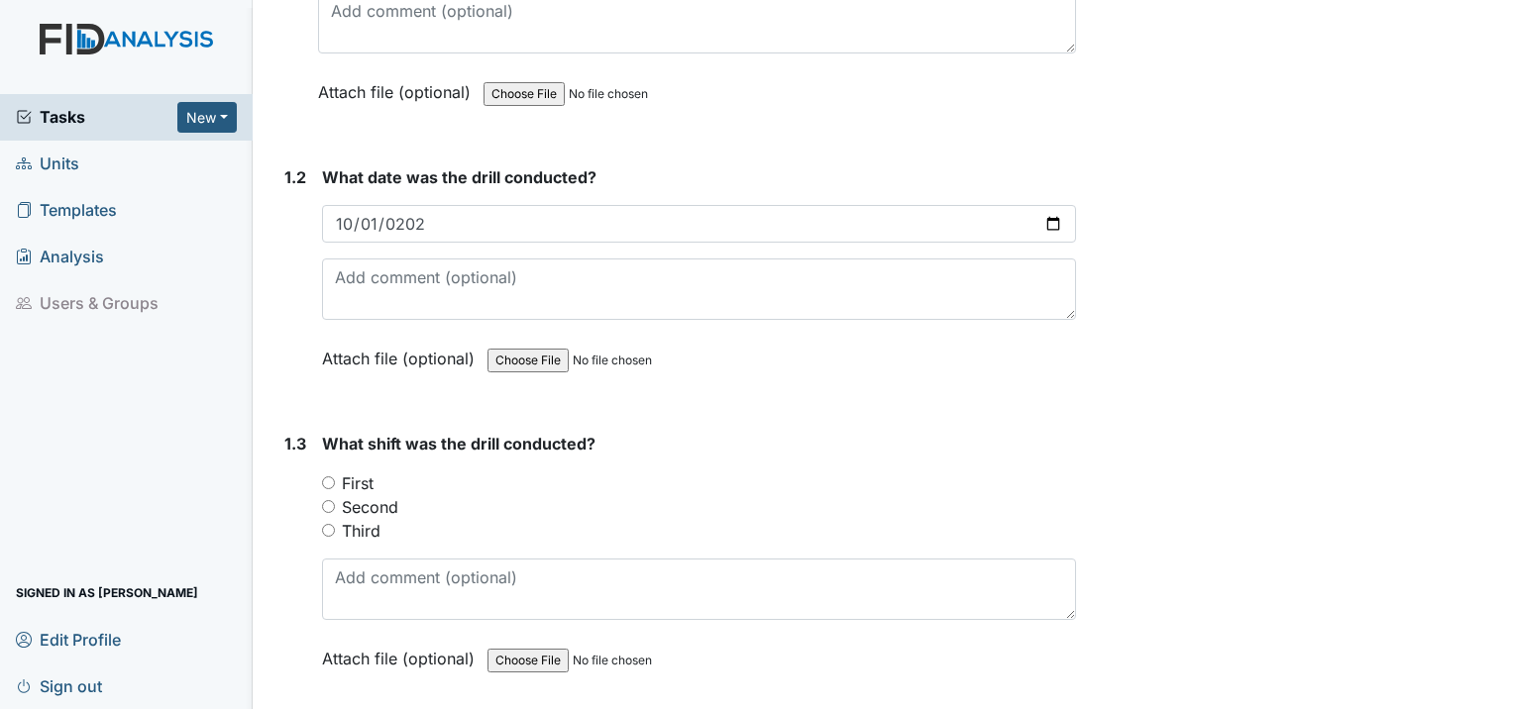
click at [326, 477] on input "First" at bounding box center [328, 483] width 13 height 13
radio input "true"
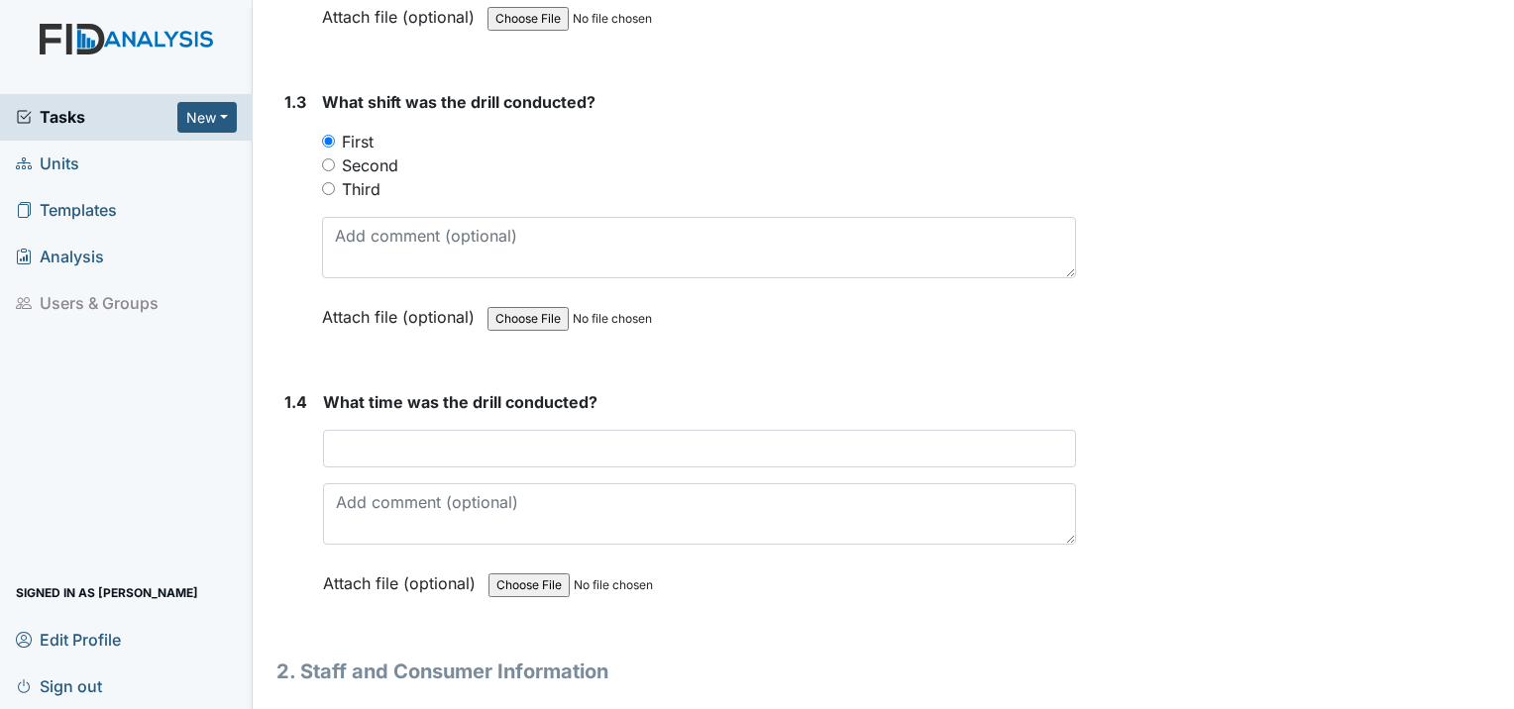
scroll to position [1090, 0]
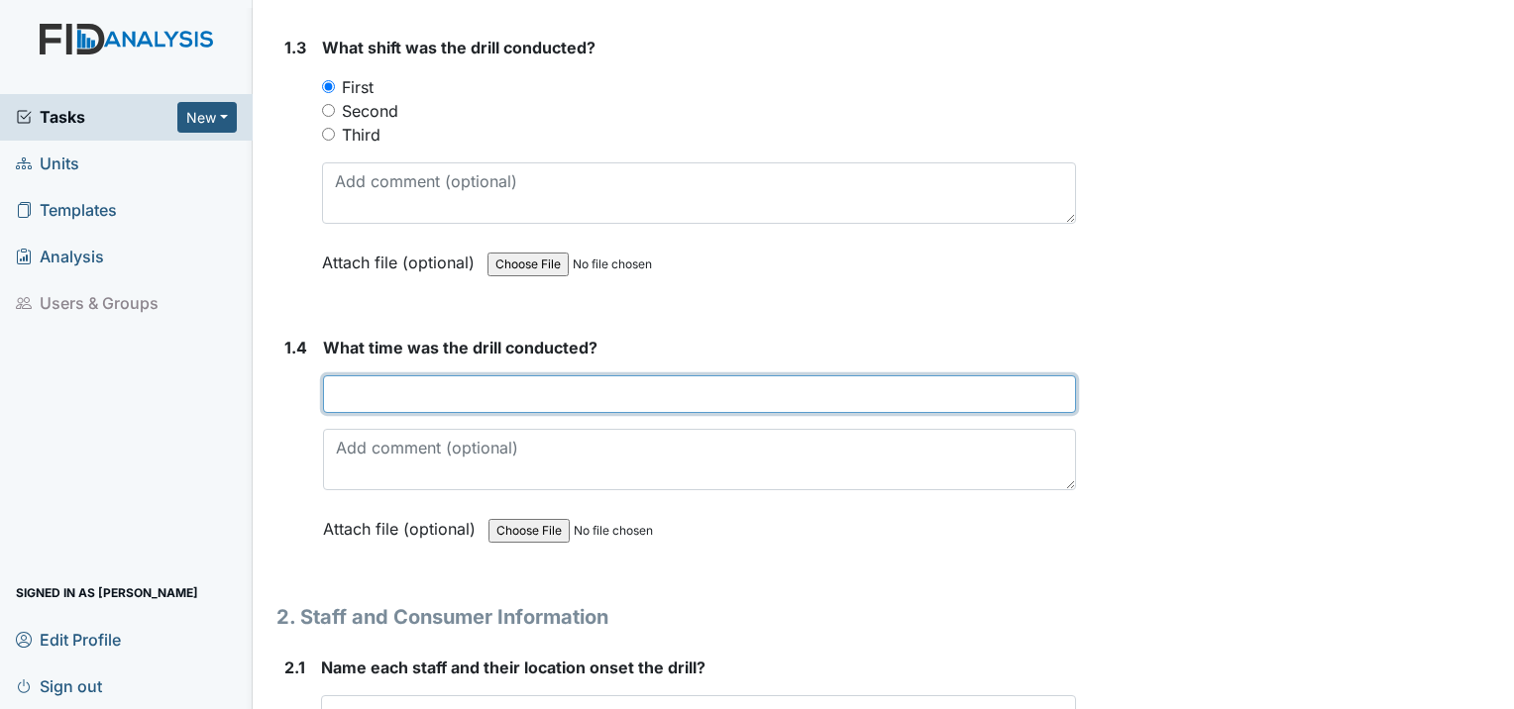
click at [389, 376] on input "text" at bounding box center [699, 395] width 753 height 38
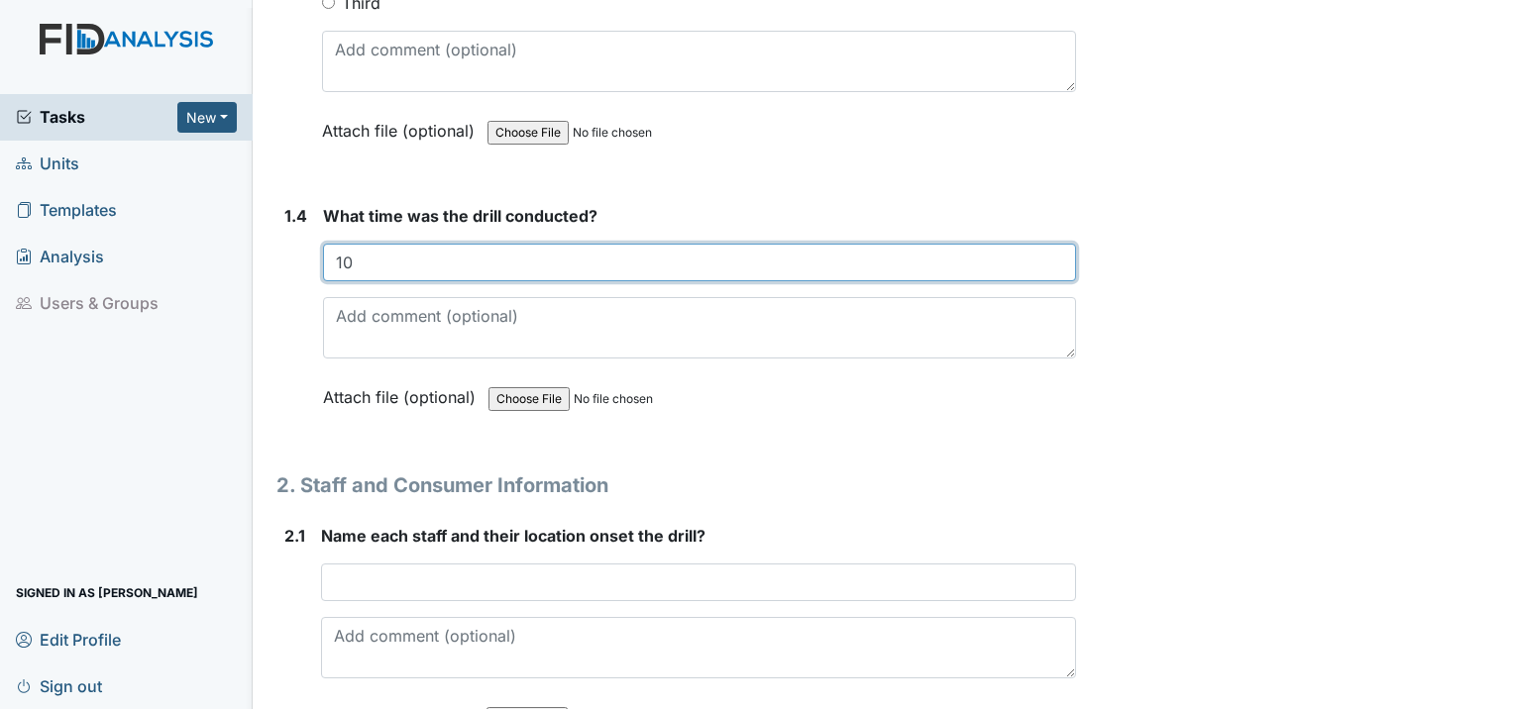
scroll to position [1288, 0]
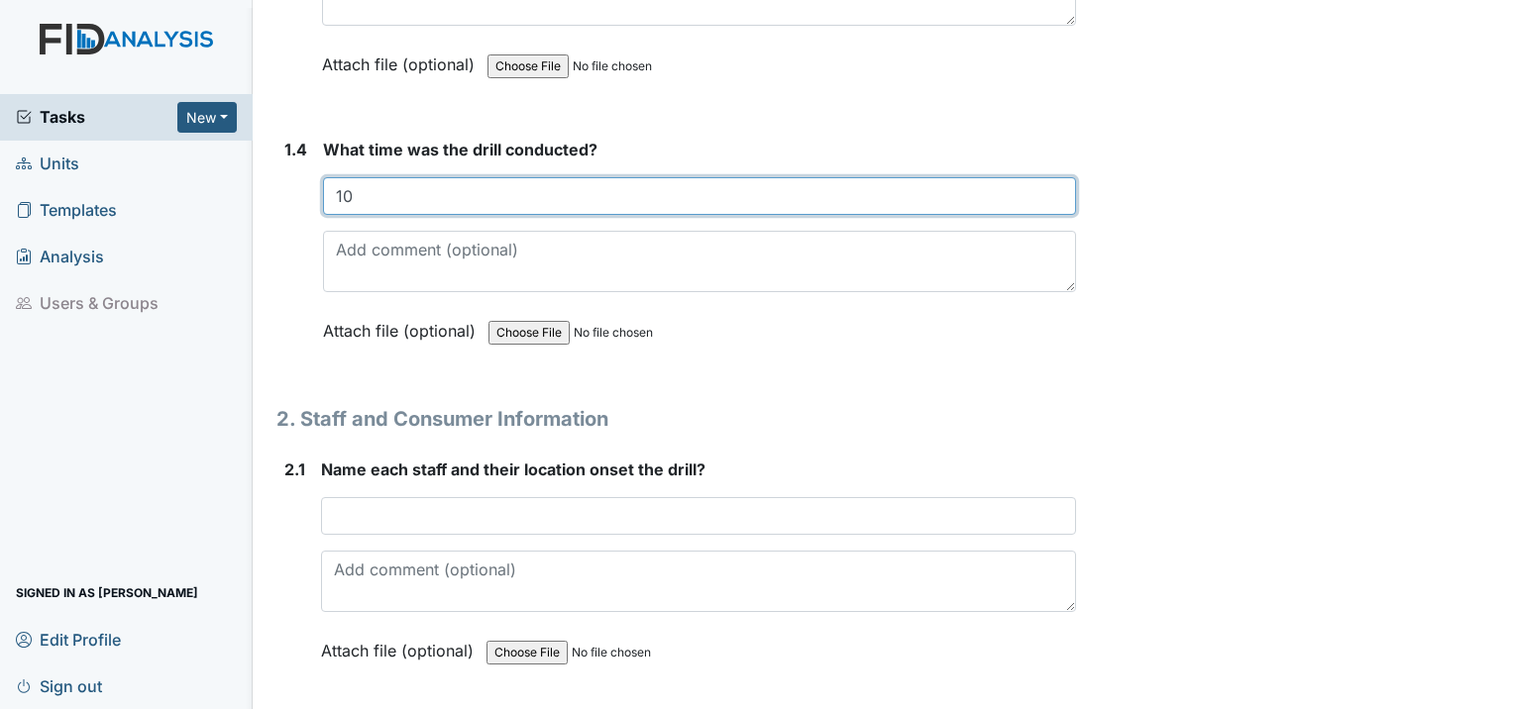
type input "10"
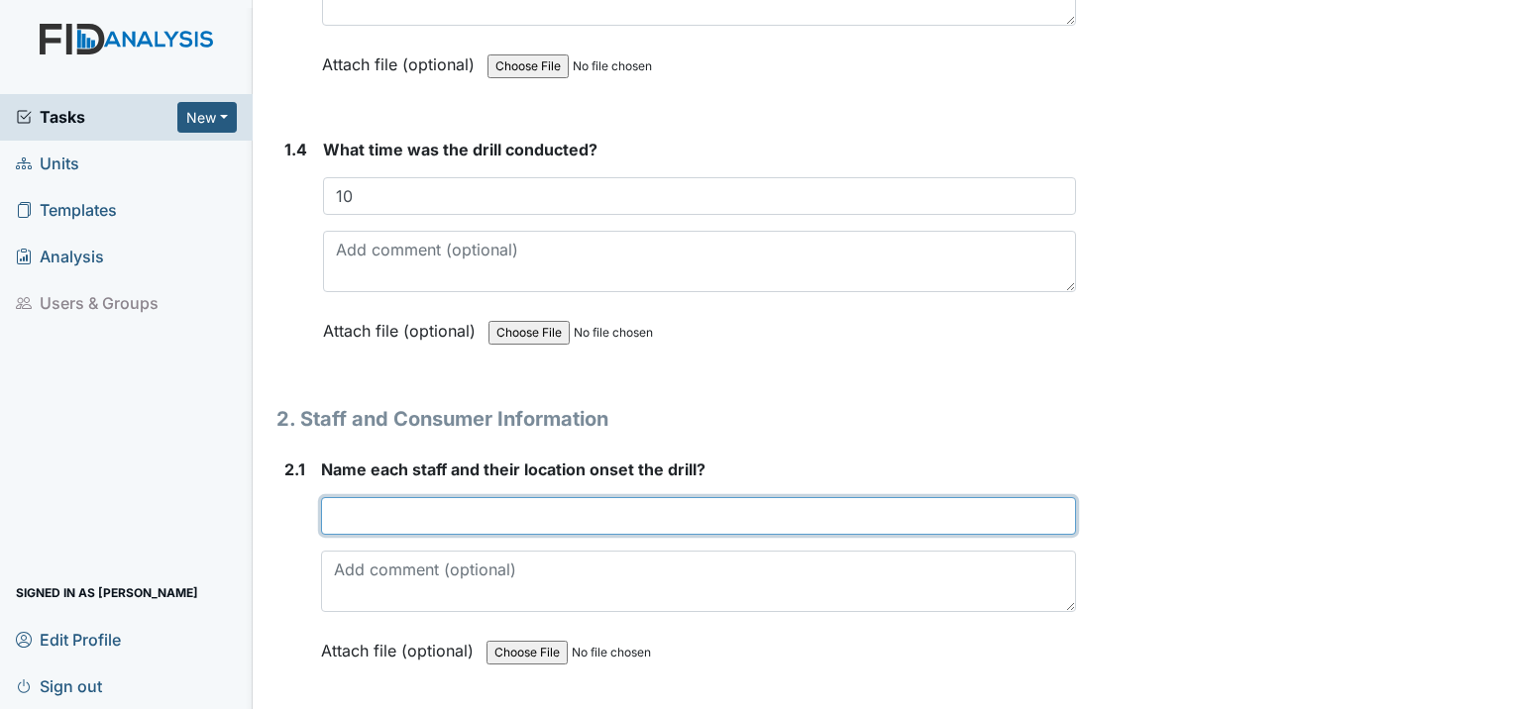
click at [531, 497] on input "text" at bounding box center [698, 516] width 755 height 38
click at [670, 497] on input "Tc was in the back and MM was in TBB room" at bounding box center [698, 516] width 755 height 38
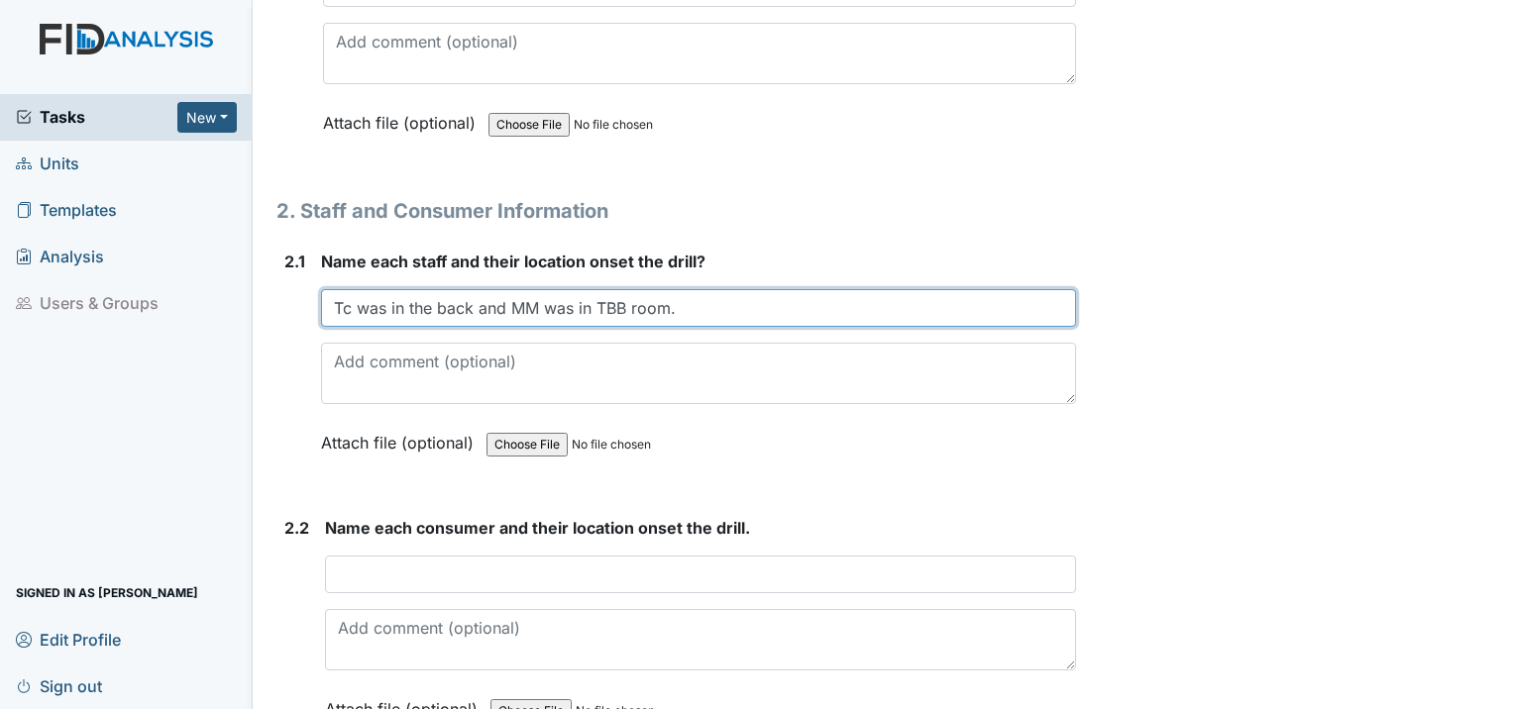
scroll to position [1585, 0]
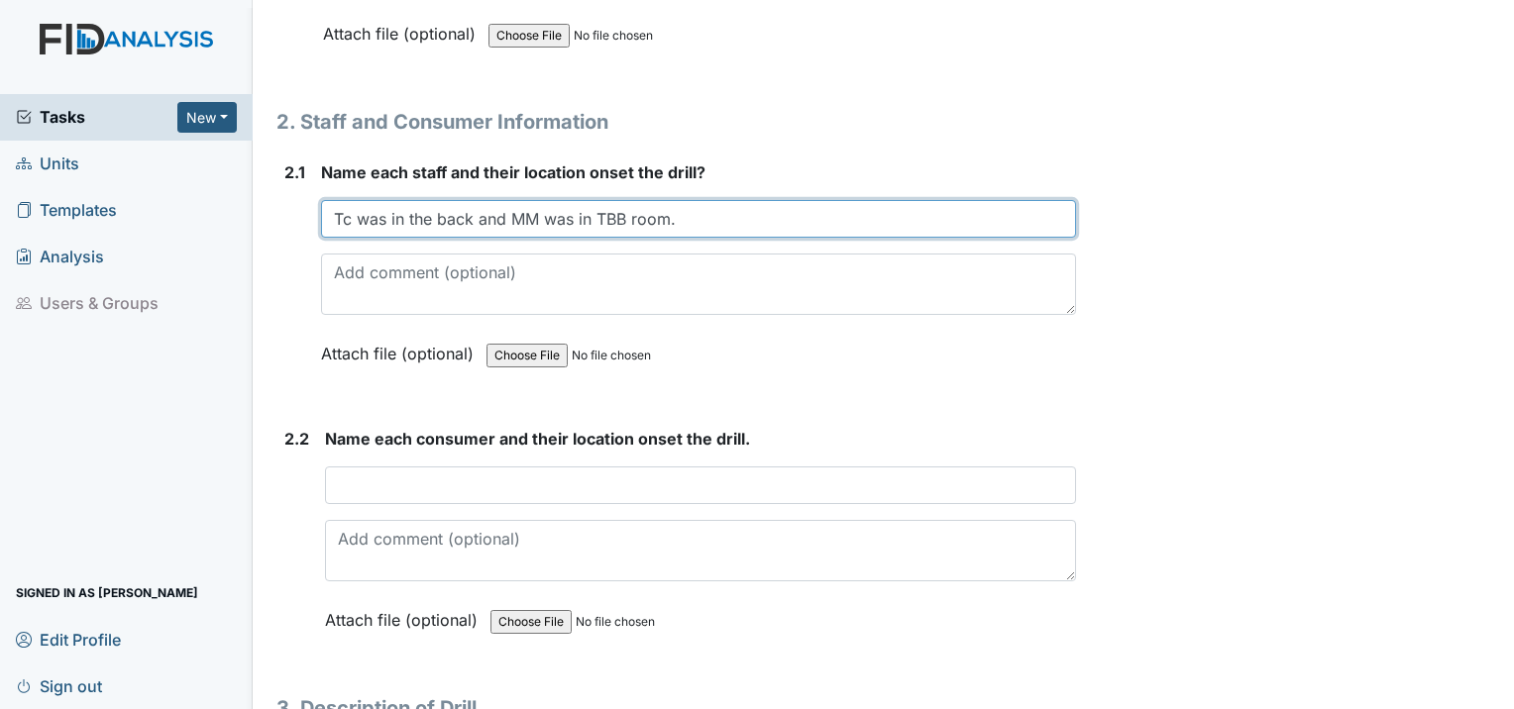
type input "Tc was in the back and MM was in TBB room."
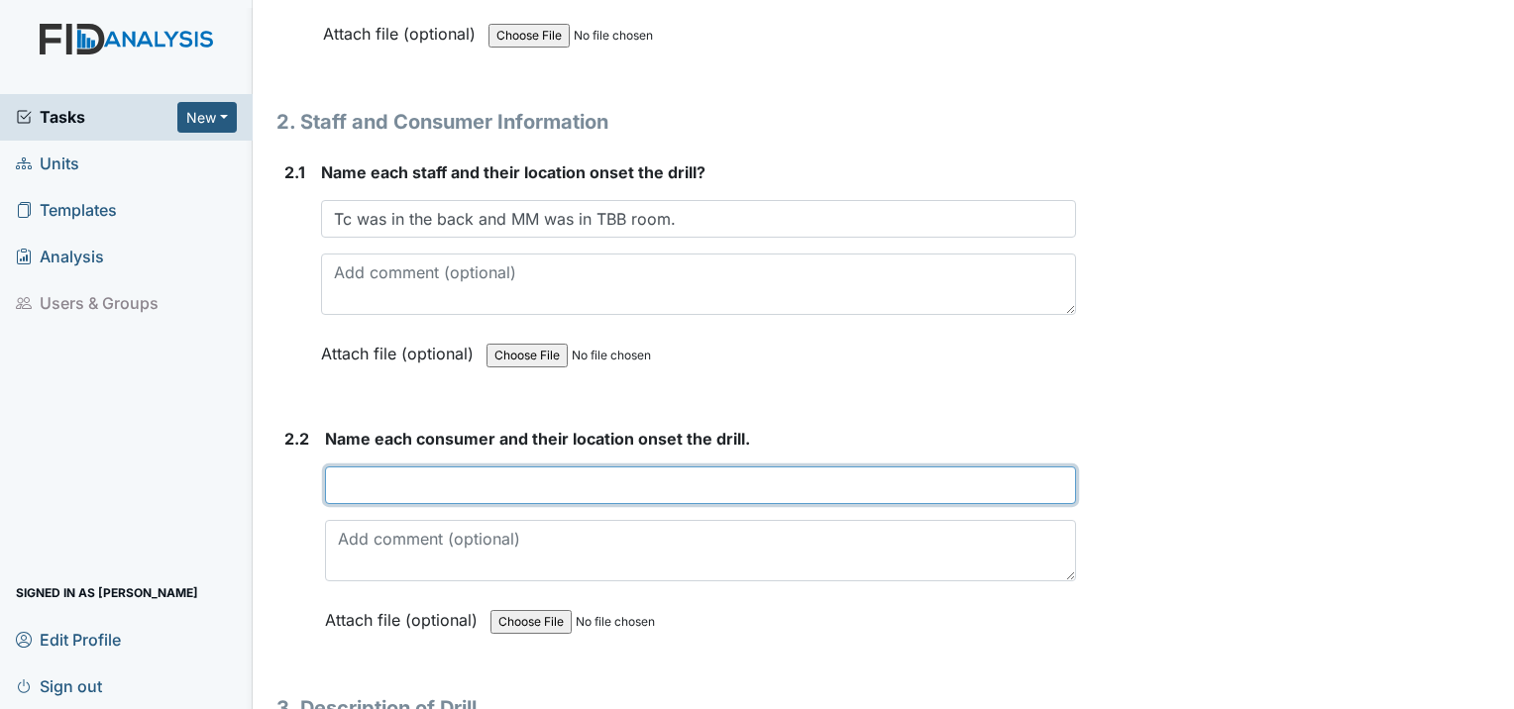
click at [432, 467] on input "text" at bounding box center [700, 486] width 751 height 38
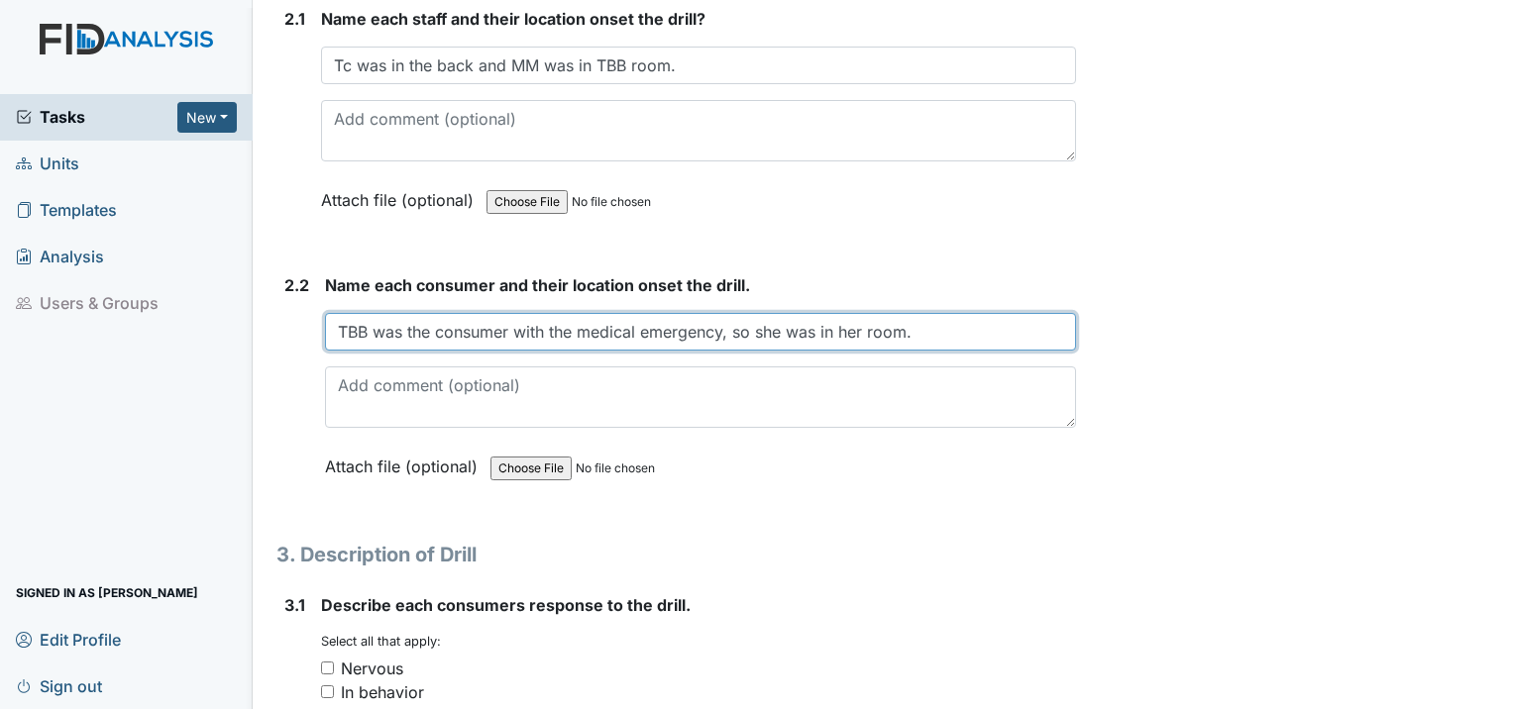
scroll to position [1784, 0]
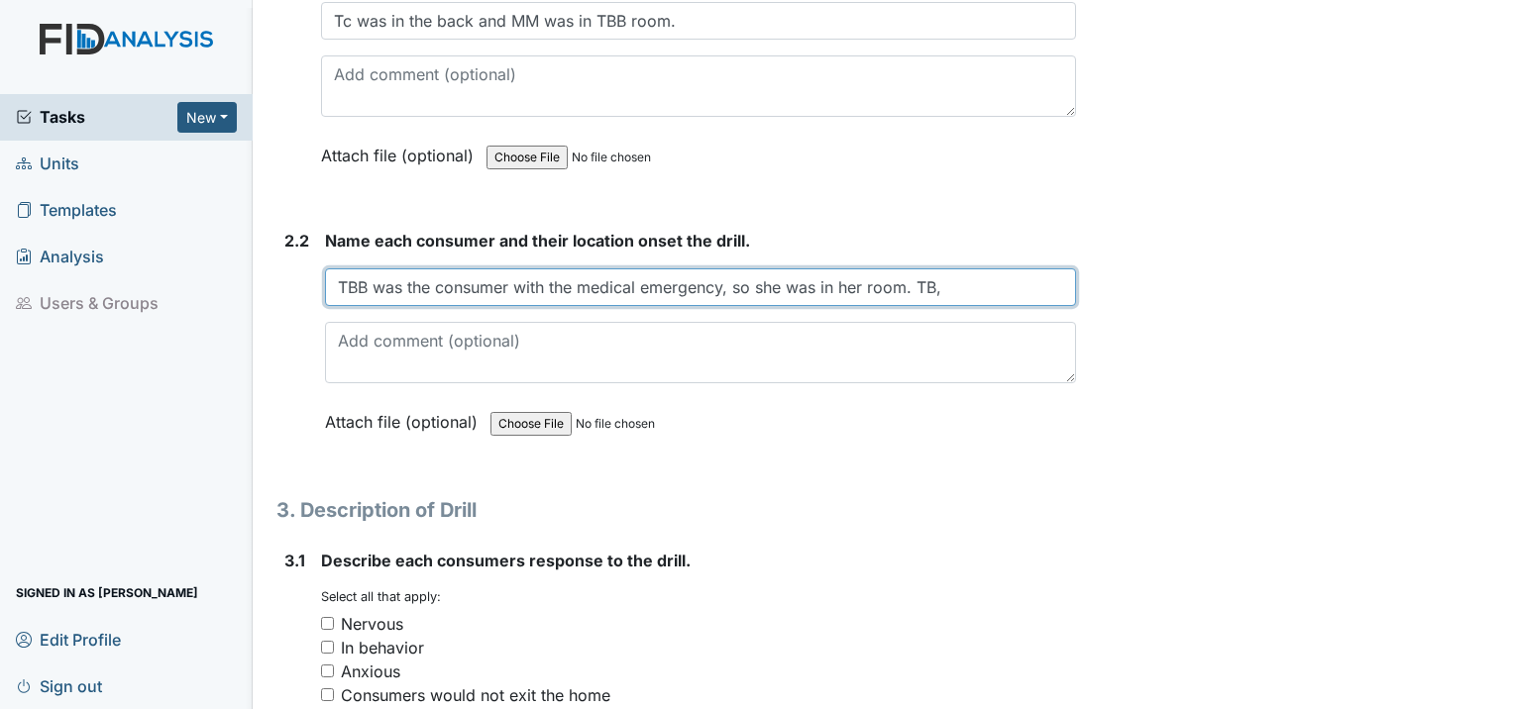
click at [943, 269] on input "TBB was the consumer with the medical emergency, so she was in her room. TB," at bounding box center [700, 288] width 751 height 38
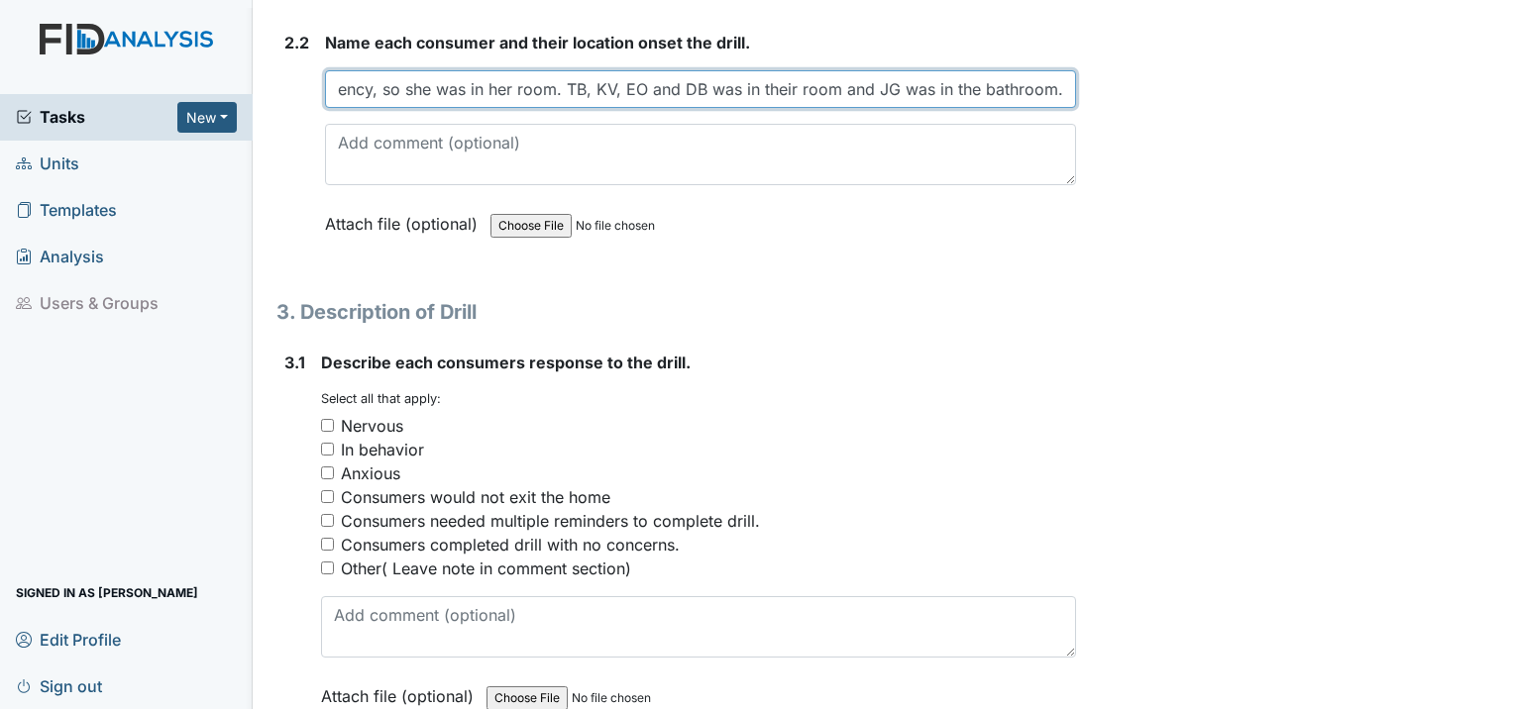
scroll to position [2081, 0]
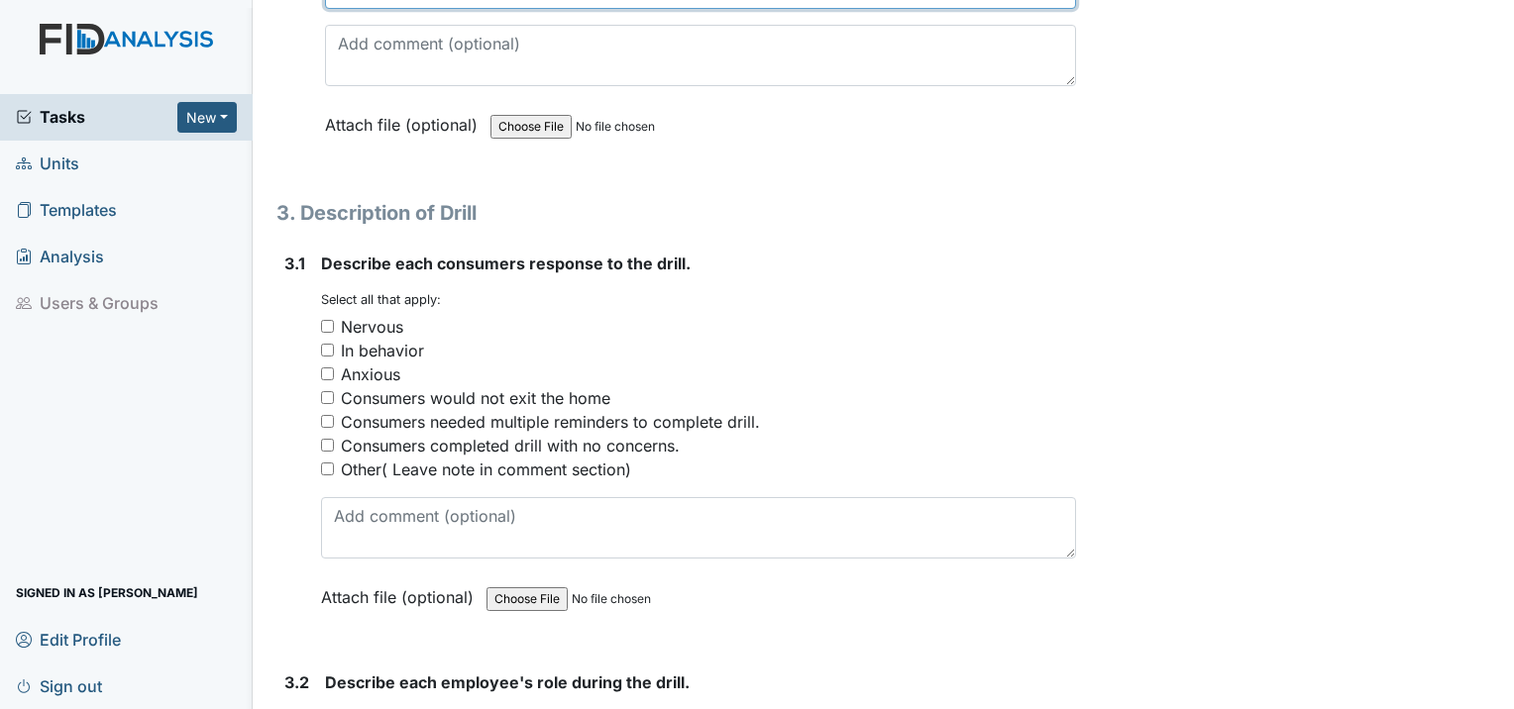
type input "TBB was the consumer with the medical emergency, so she was in her room. TB, KV…"
drag, startPoint x: 330, startPoint y: 392, endPoint x: 344, endPoint y: 391, distance: 13.9
click at [334, 434] on div "Consumers completed drill with no concerns." at bounding box center [698, 446] width 755 height 24
click at [328, 439] on input "Consumers completed drill with no concerns." at bounding box center [327, 445] width 13 height 13
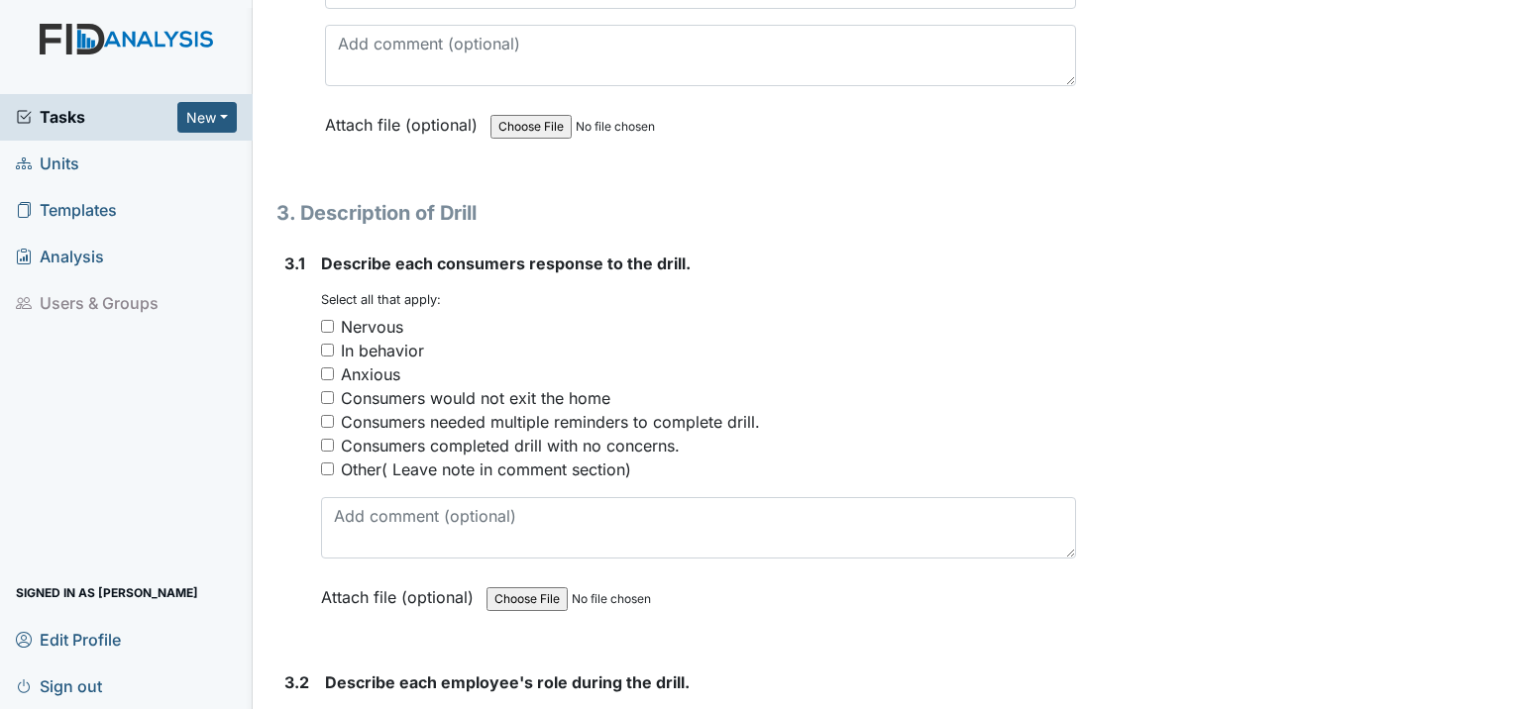
checkbox input "true"
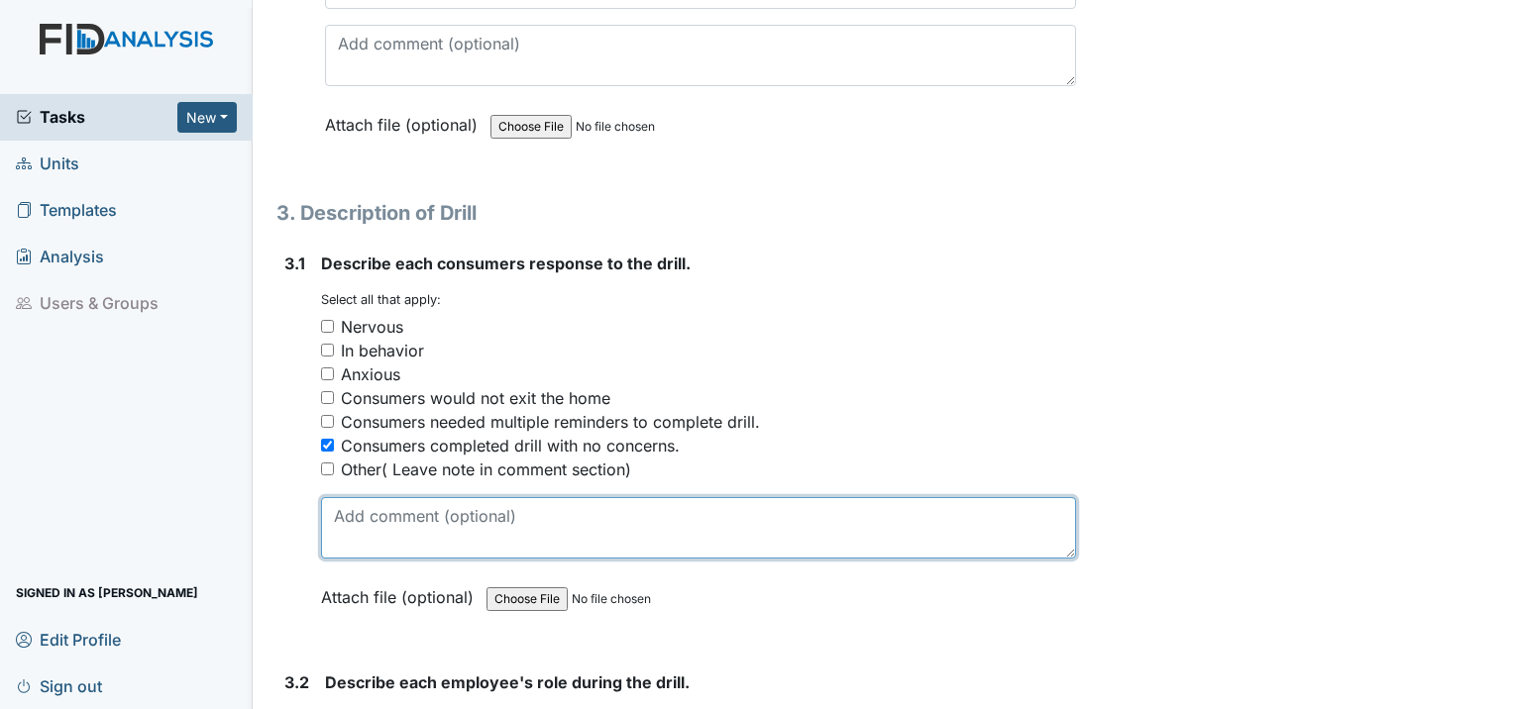
click at [428, 497] on textarea at bounding box center [698, 527] width 755 height 61
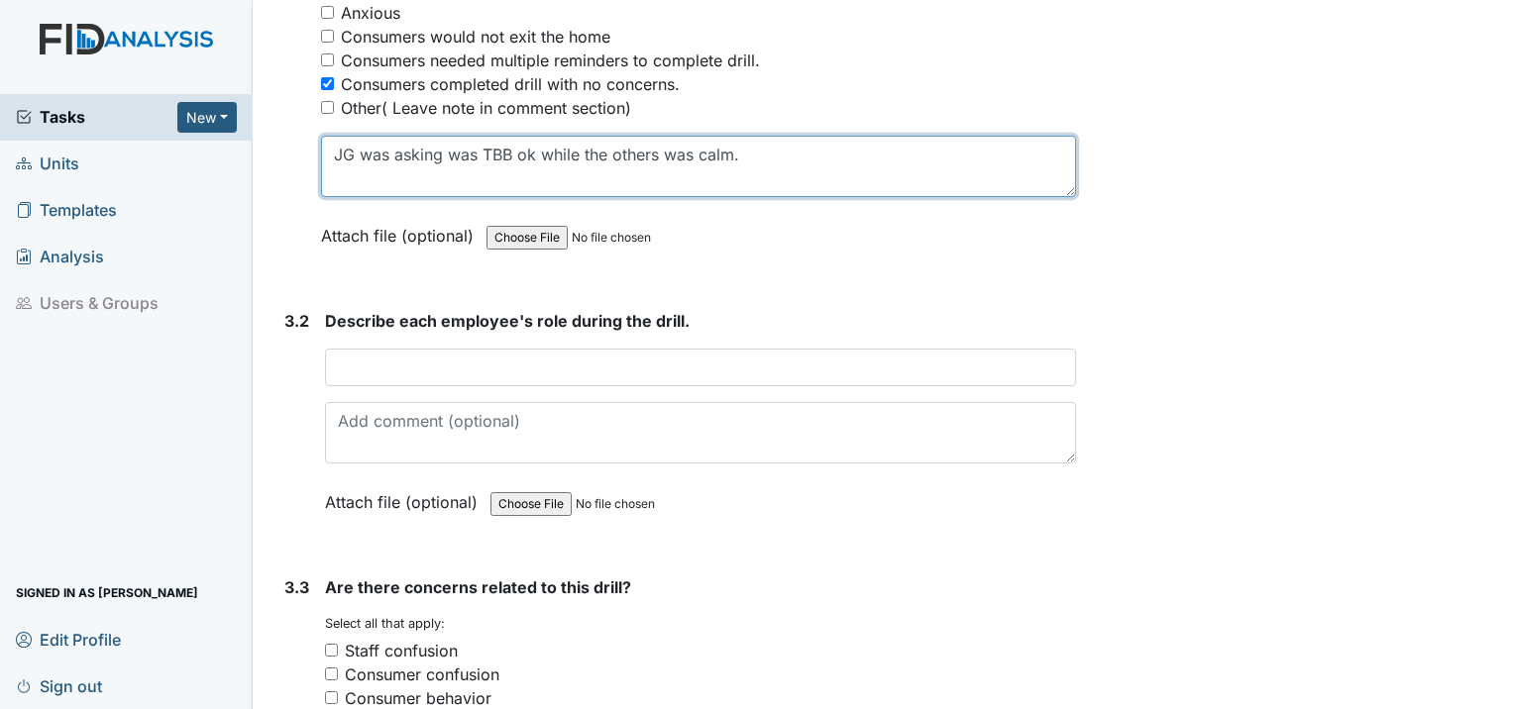
scroll to position [2477, 0]
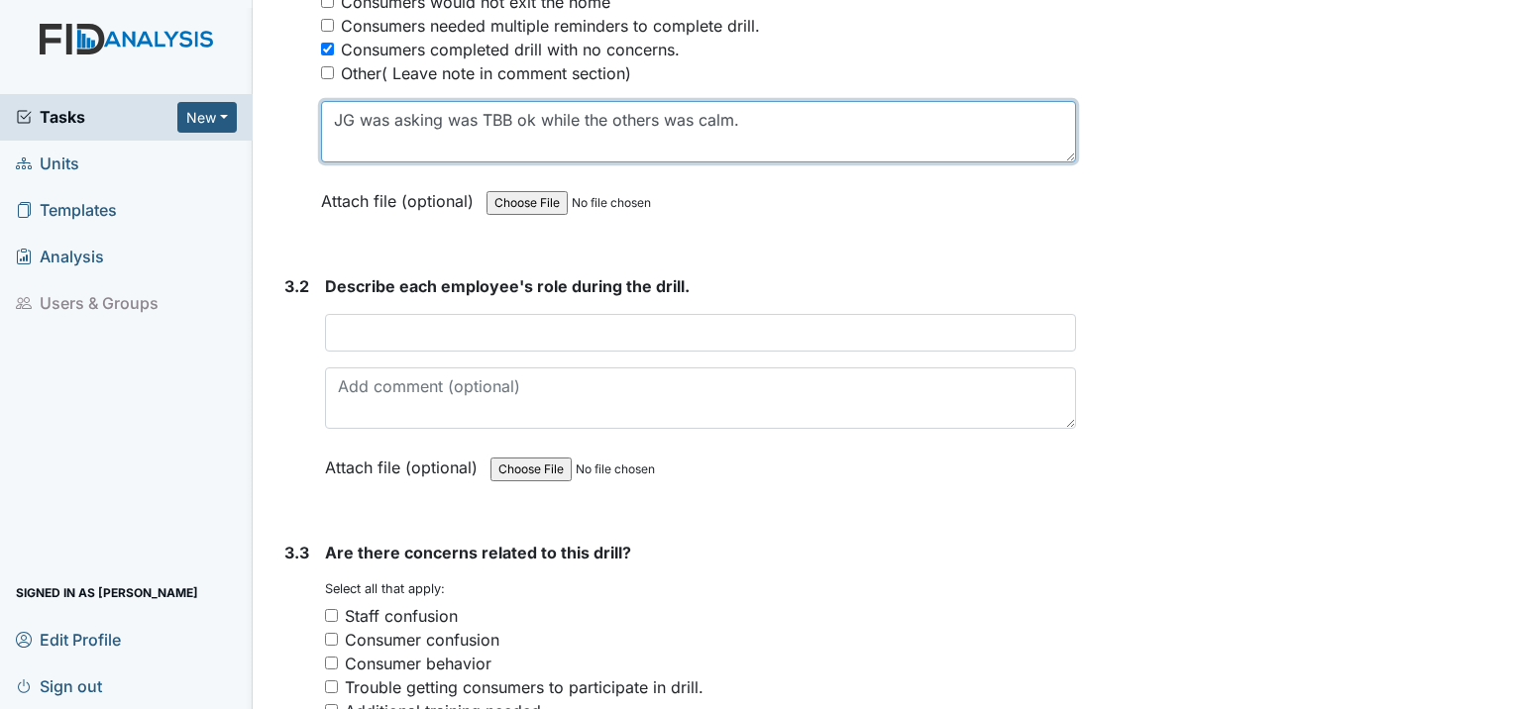
type textarea "JG was asking was TBB ok while the others was calm."
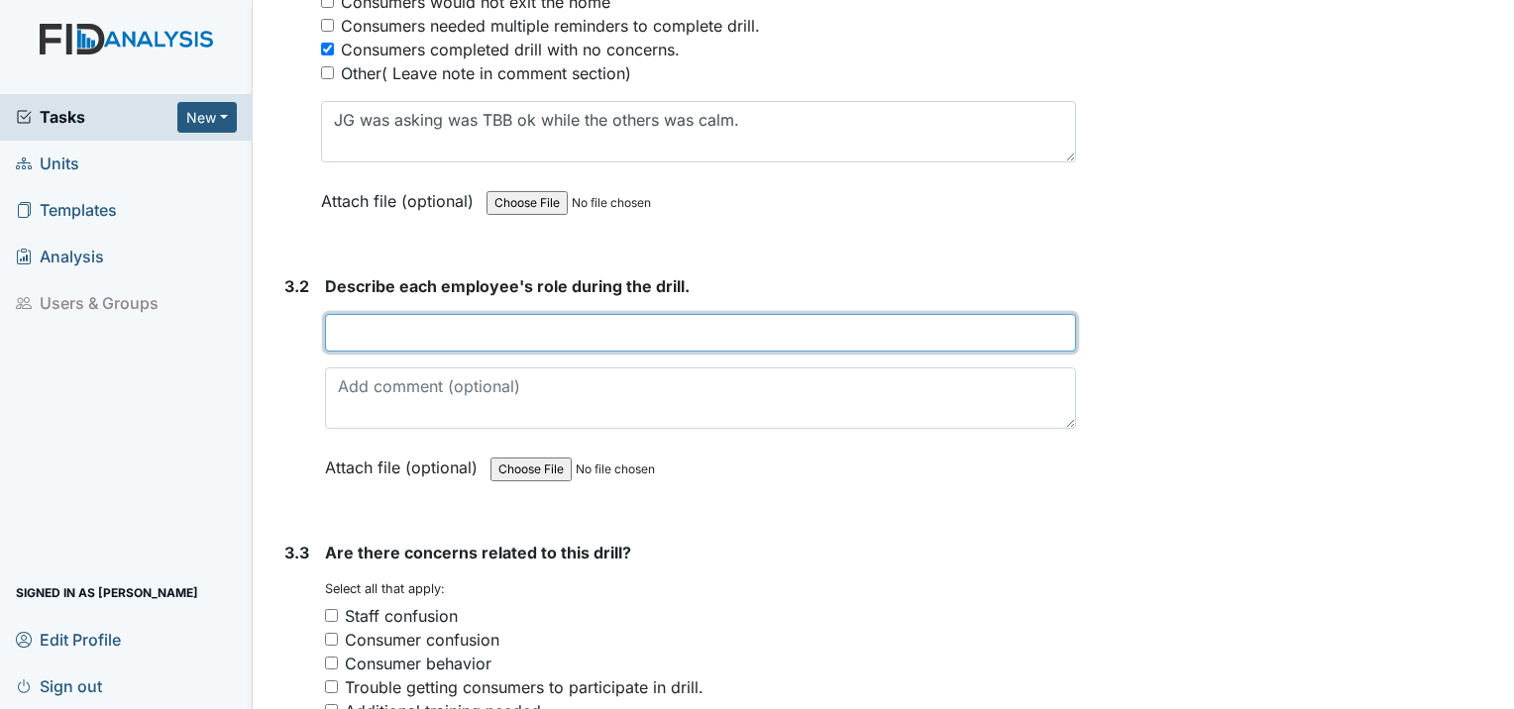
click at [385, 314] on input "text" at bounding box center [700, 333] width 751 height 38
click at [646, 314] on input "MM was administering medical treatment" at bounding box center [700, 333] width 751 height 38
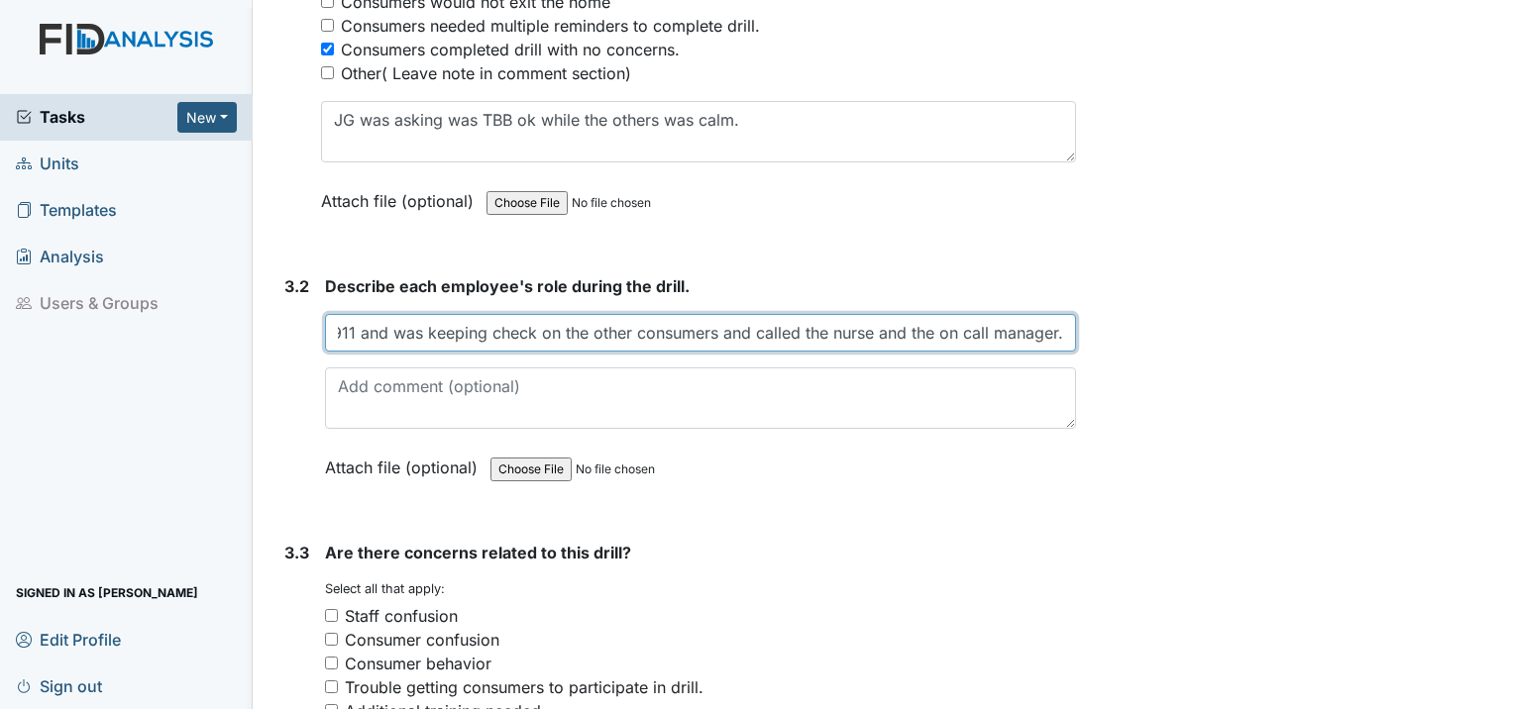
scroll to position [0, 492]
type input "MM was administering medical treatment to TBB and TC called 911 and was keeping…"
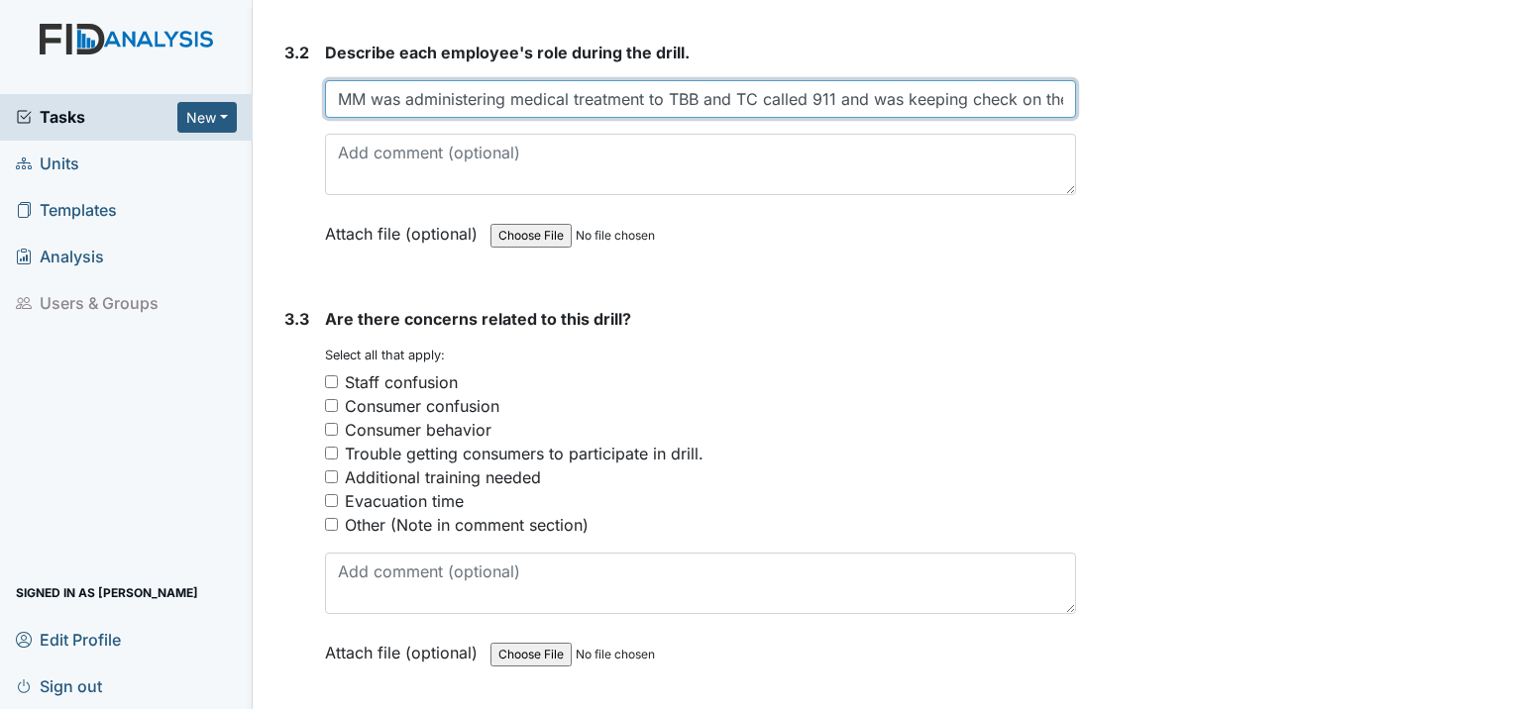
scroll to position [2874, 0]
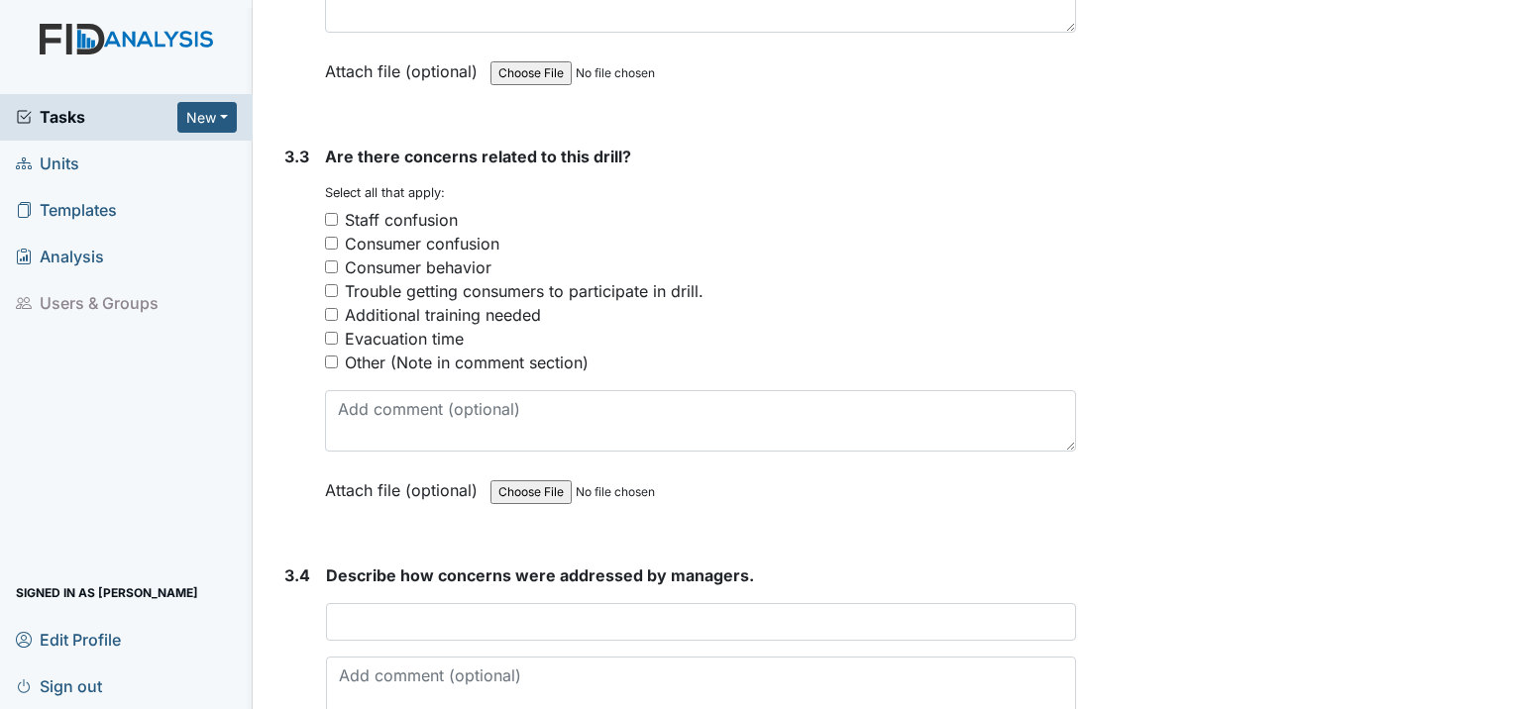
click at [329, 356] on input "Other (Note in comment section)" at bounding box center [331, 362] width 13 height 13
checkbox input "true"
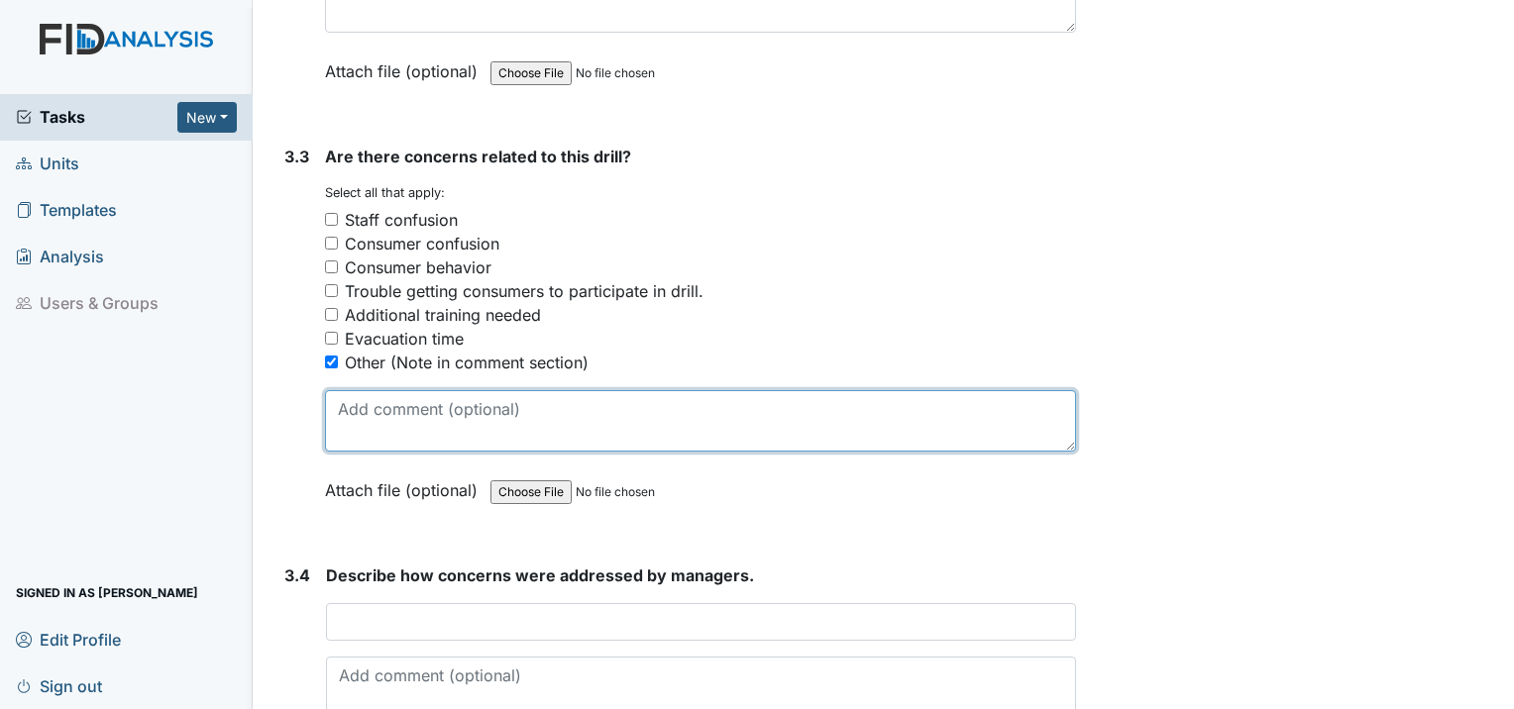
click at [357, 390] on textarea at bounding box center [700, 420] width 751 height 61
type textarea "t"
click at [395, 390] on textarea "There was no concerns." at bounding box center [700, 420] width 751 height 61
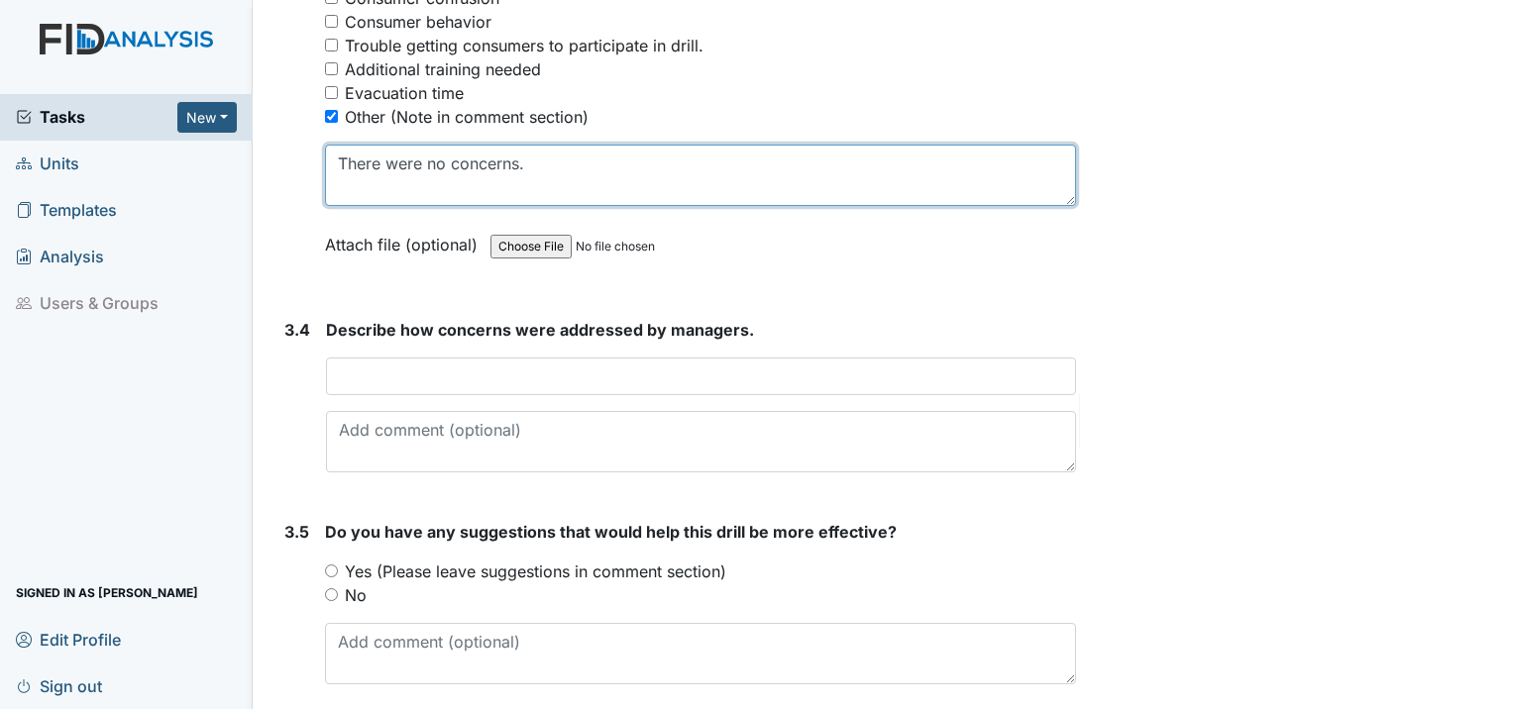
scroll to position [3137, 0]
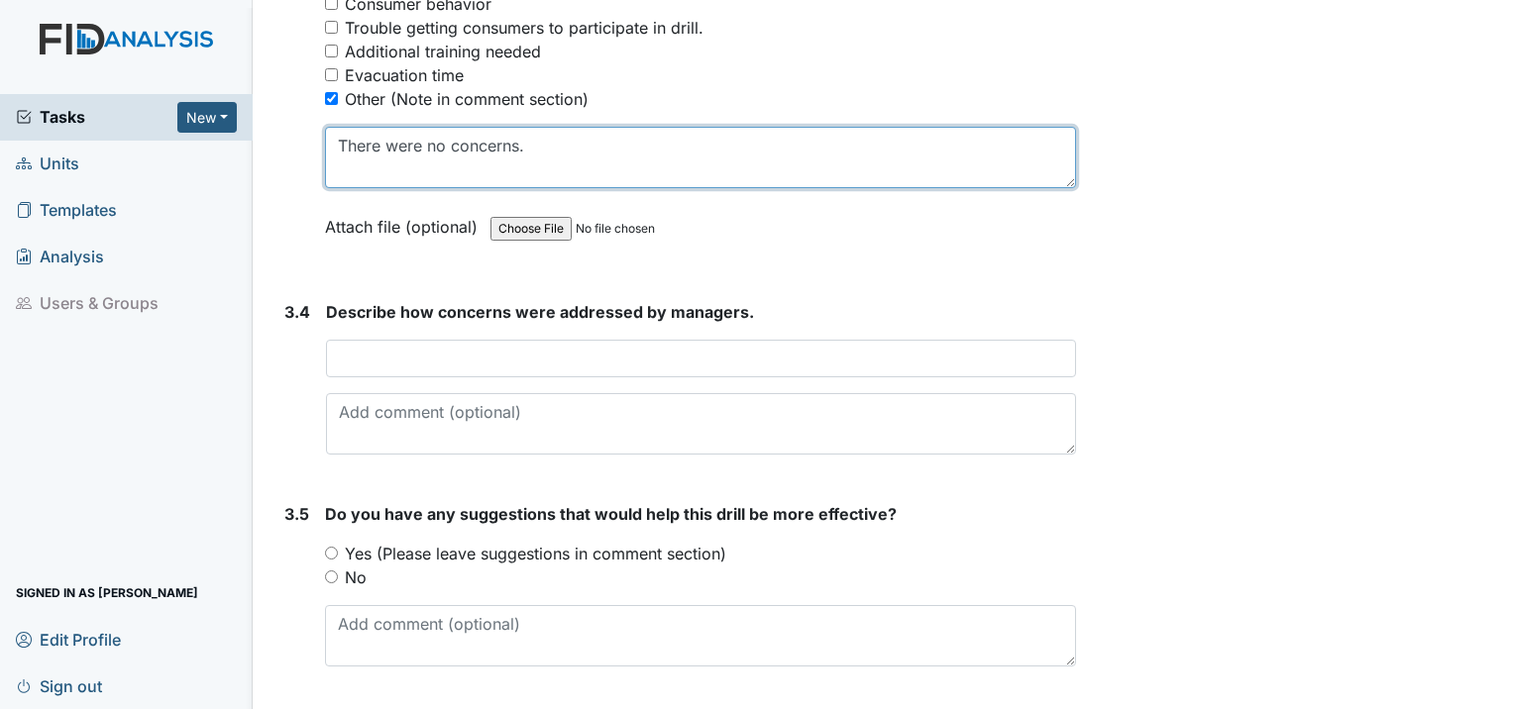
type textarea "There were no concerns."
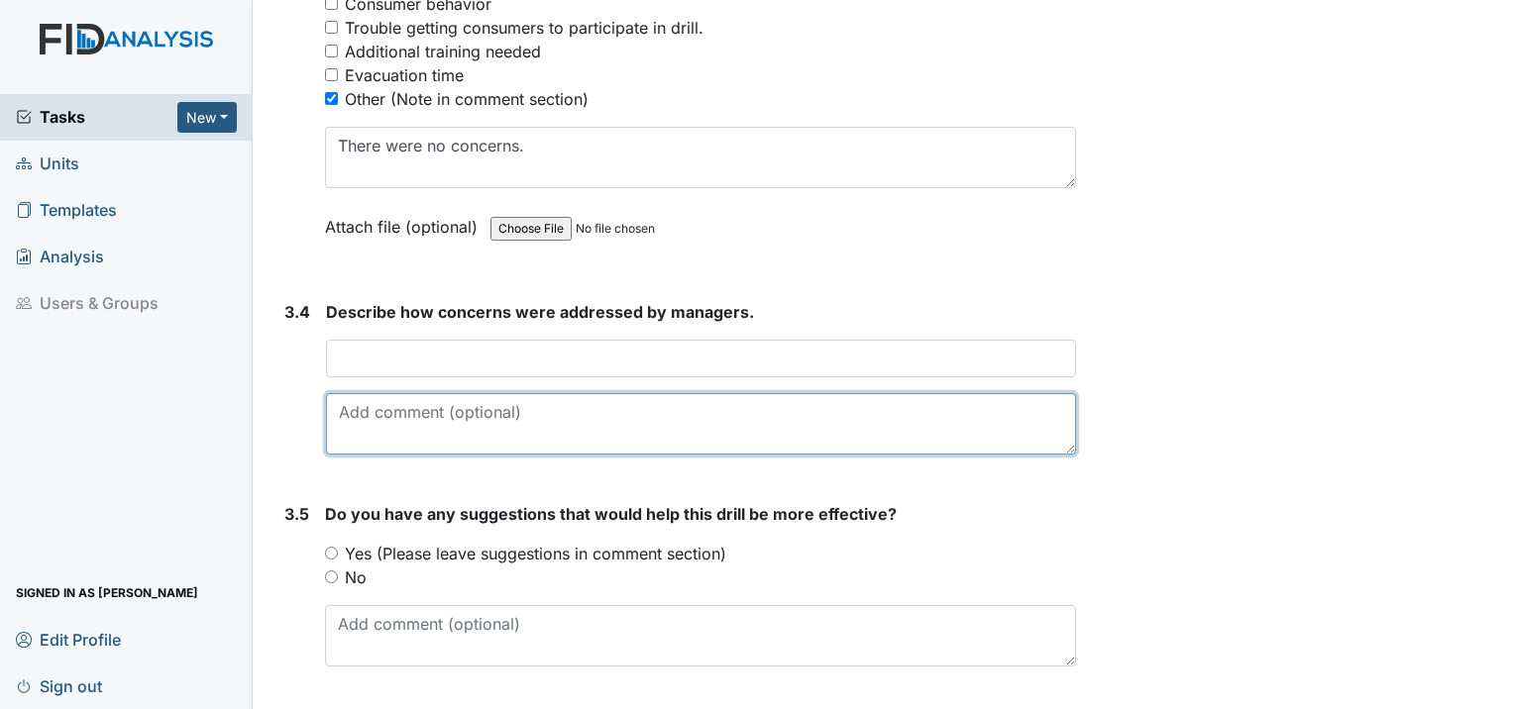
click at [366, 393] on textarea at bounding box center [701, 423] width 750 height 61
type textarea "No concerns at this time."
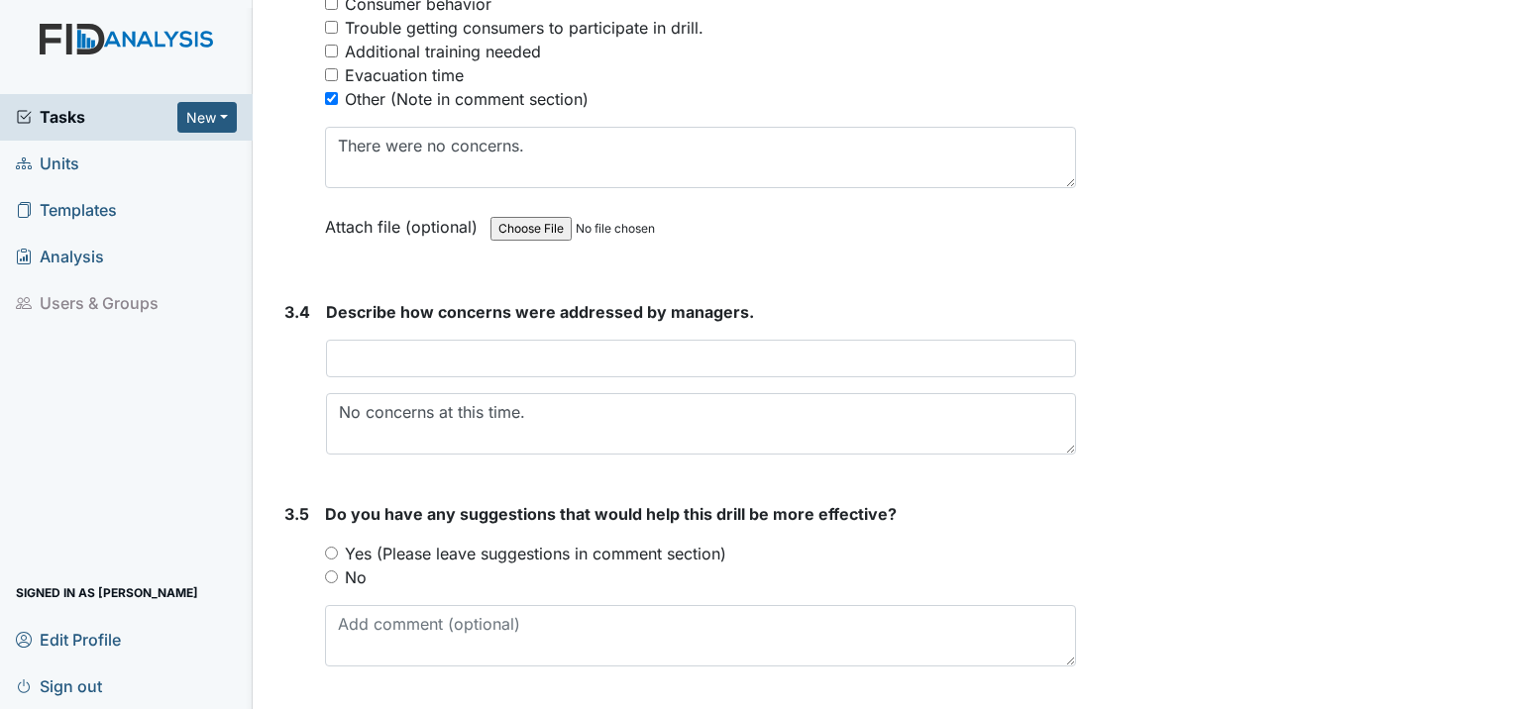
click at [332, 542] on div "You must select one of the below options. Yes (Please leave suggestions in comm…" at bounding box center [700, 566] width 751 height 48
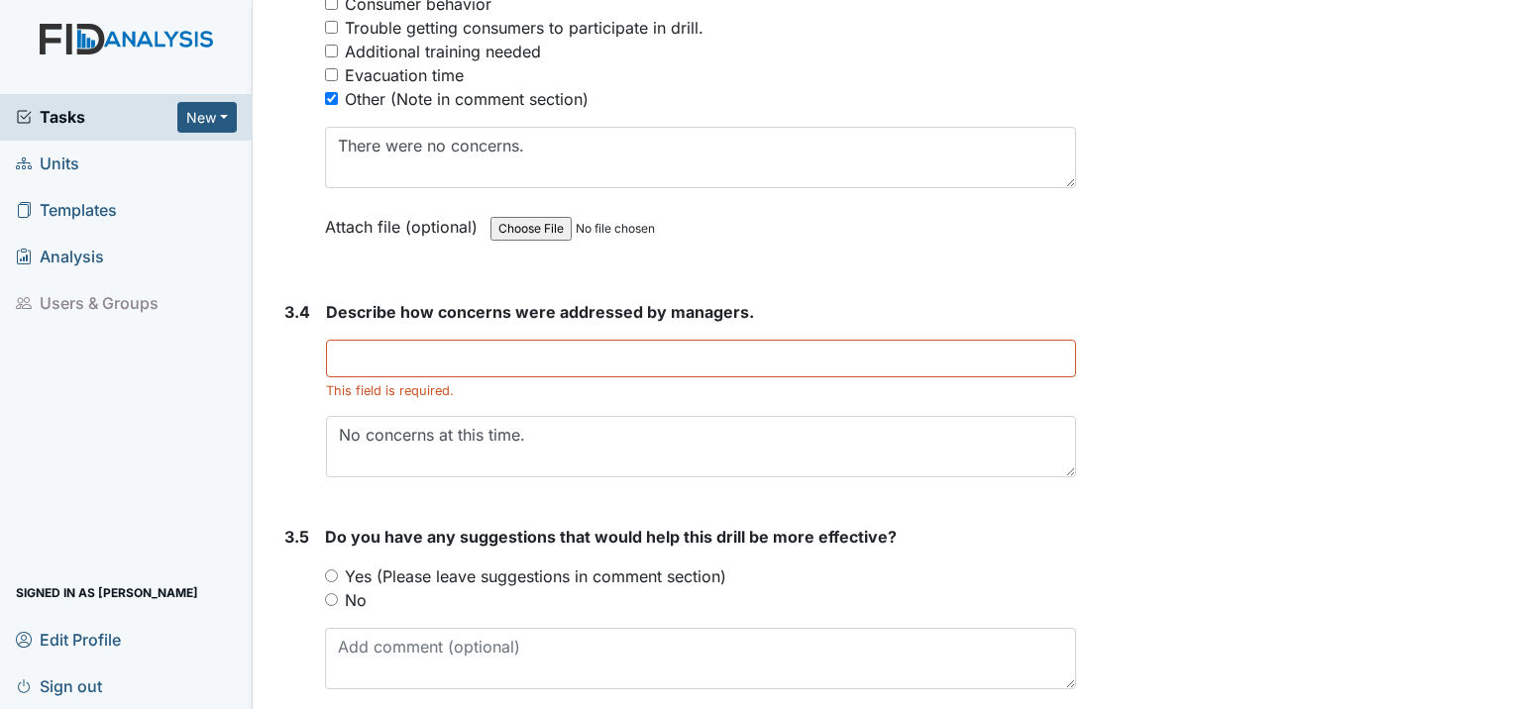
click at [328, 589] on div "No" at bounding box center [700, 601] width 751 height 24
click at [329, 594] on input "No" at bounding box center [331, 600] width 13 height 13
radio input "true"
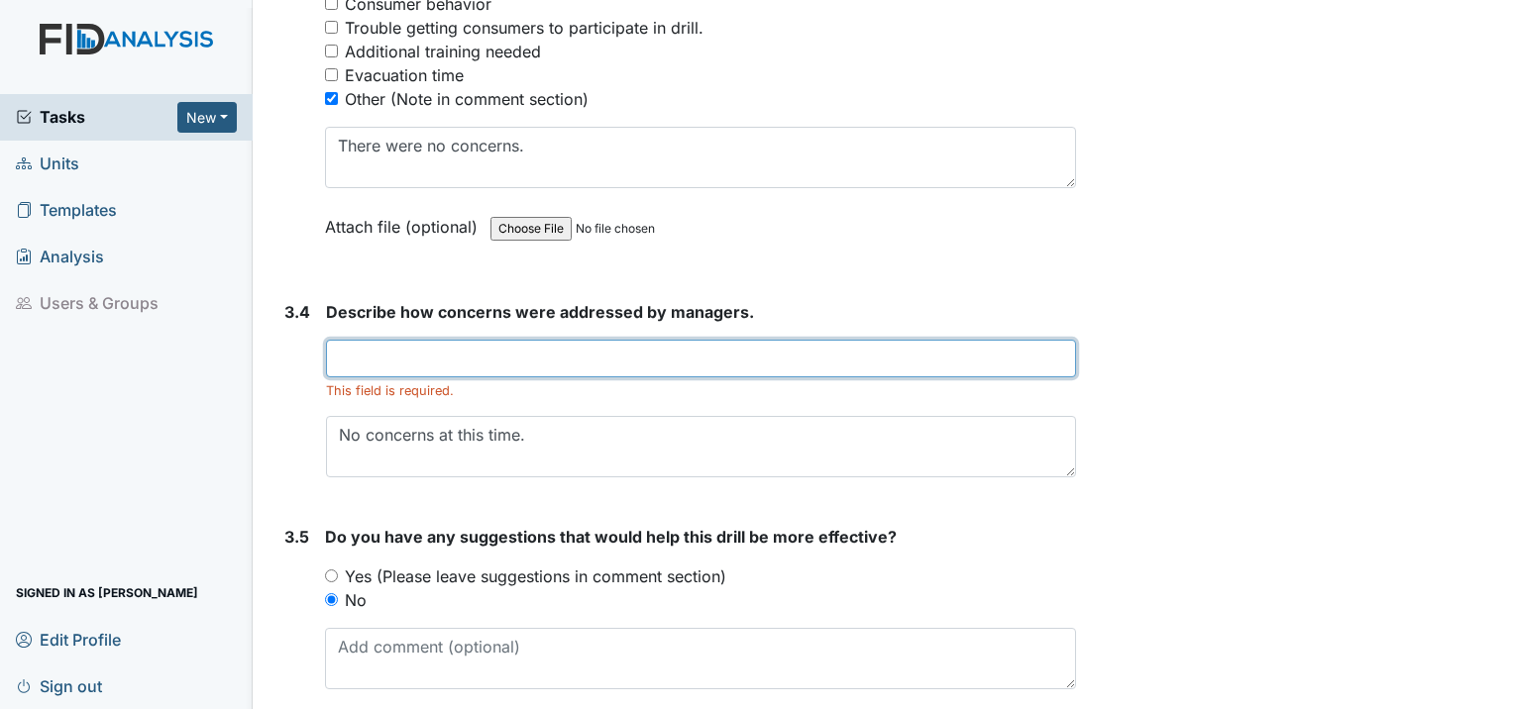
click at [370, 340] on input "text" at bounding box center [701, 359] width 750 height 38
type input "No concerns at this time."
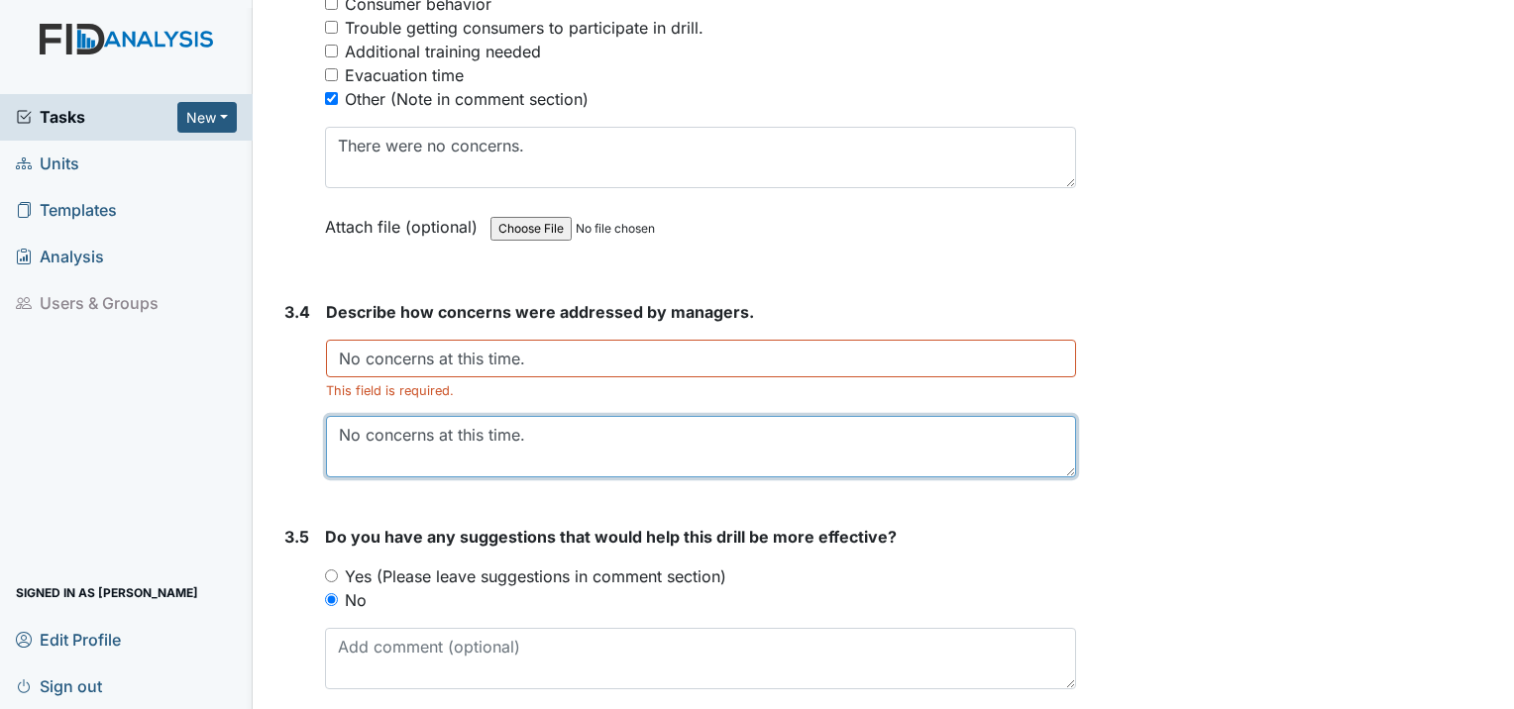
click at [523, 416] on textarea "No concerns at this time." at bounding box center [701, 446] width 750 height 61
type textarea "N"
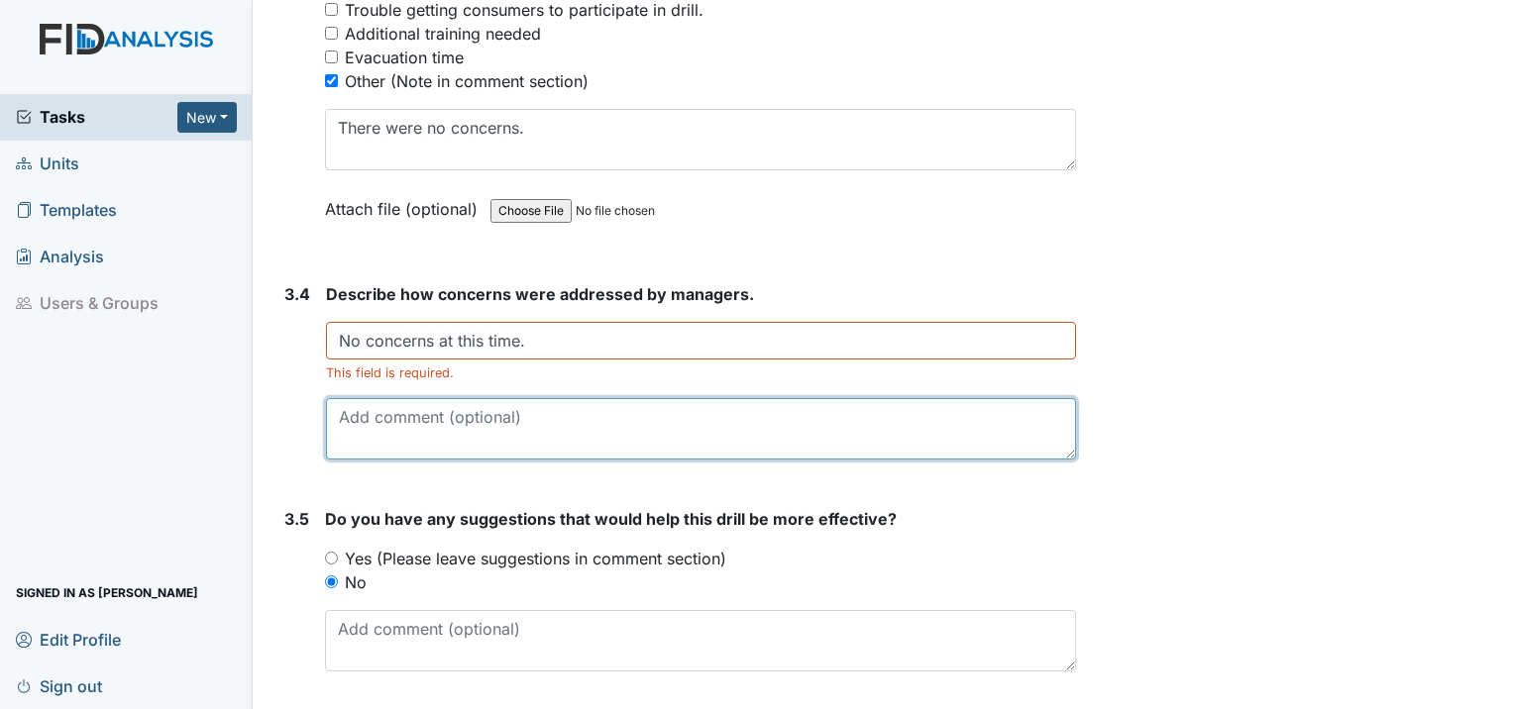
scroll to position [3160, 0]
